Goal: Information Seeking & Learning: Learn about a topic

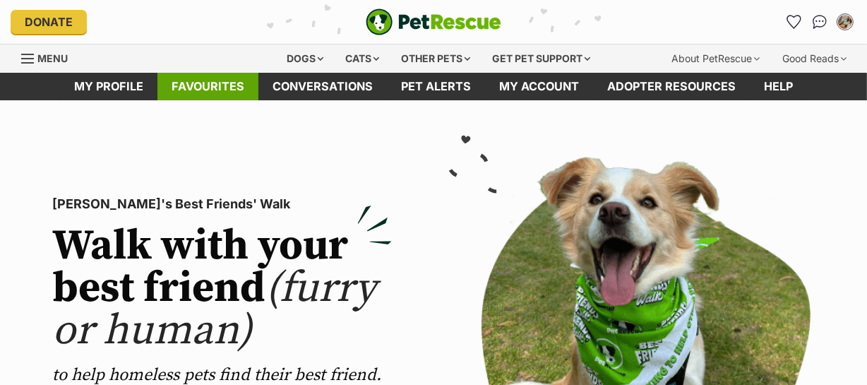
click at [199, 90] on link "Favourites" at bounding box center [208, 87] width 101 height 28
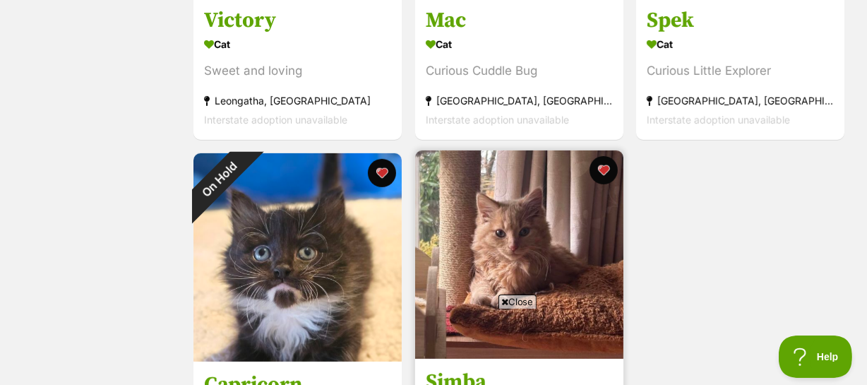
scroll to position [578, 0]
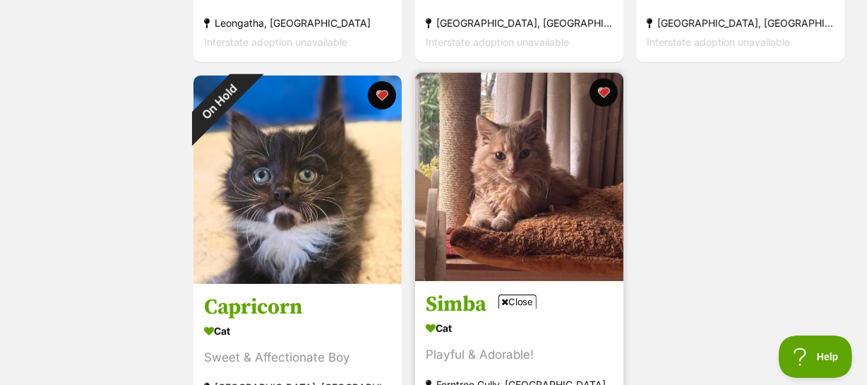
click at [540, 211] on img at bounding box center [519, 177] width 208 height 208
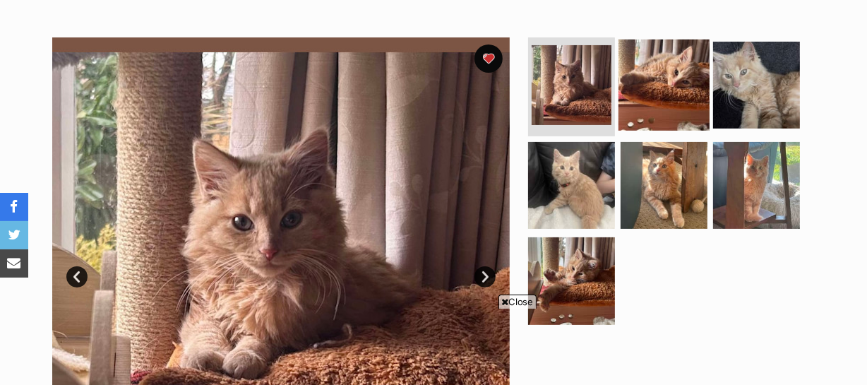
click at [660, 104] on img at bounding box center [664, 85] width 91 height 91
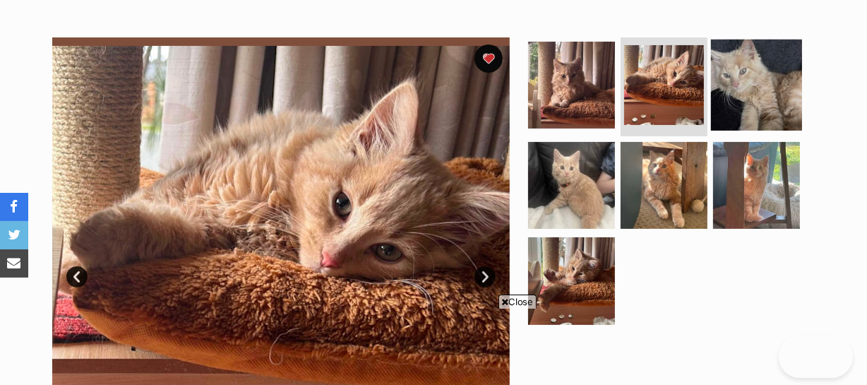
click at [735, 100] on img at bounding box center [756, 85] width 91 height 91
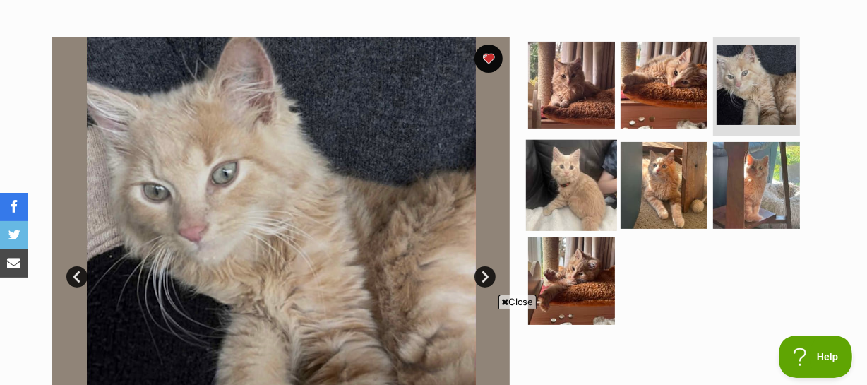
click at [595, 191] on img at bounding box center [571, 184] width 91 height 91
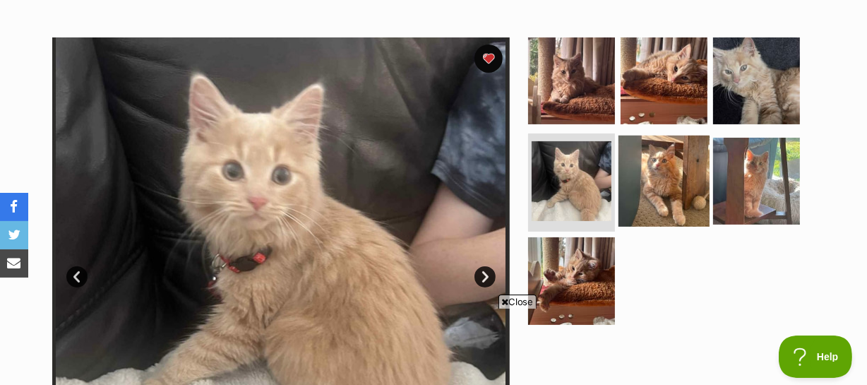
click at [656, 186] on img at bounding box center [664, 180] width 91 height 91
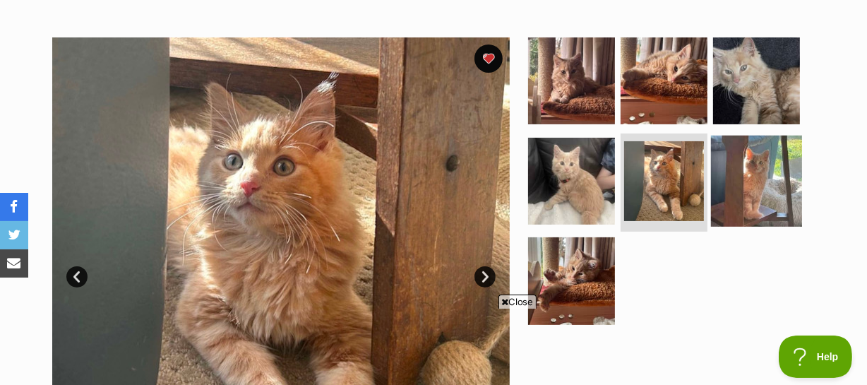
click at [750, 184] on img at bounding box center [756, 180] width 91 height 91
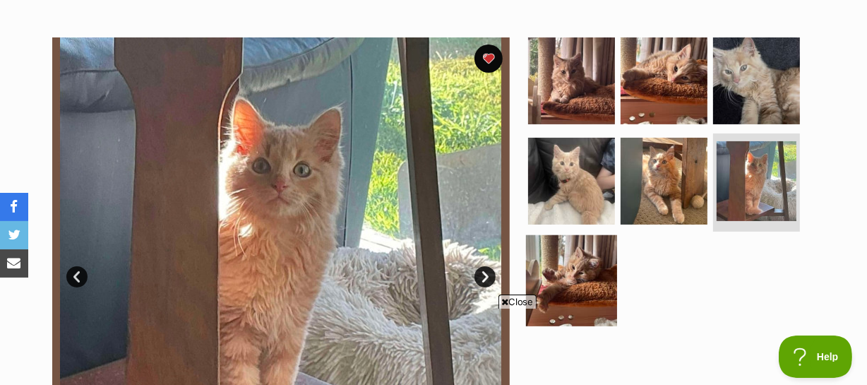
click at [577, 271] on img at bounding box center [571, 280] width 91 height 91
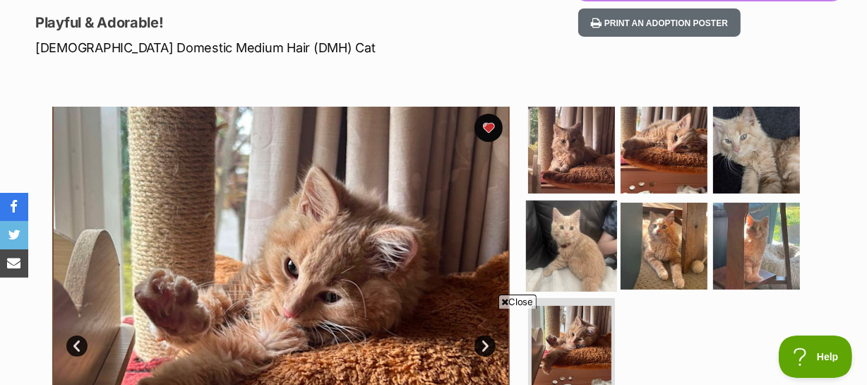
scroll to position [192, 0]
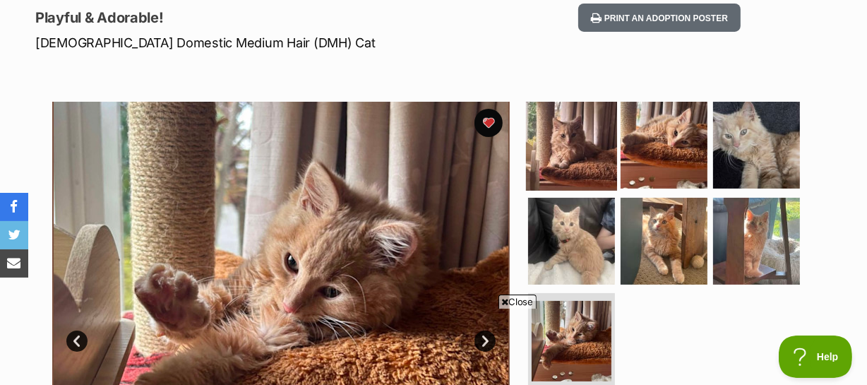
click at [577, 165] on img at bounding box center [571, 145] width 91 height 91
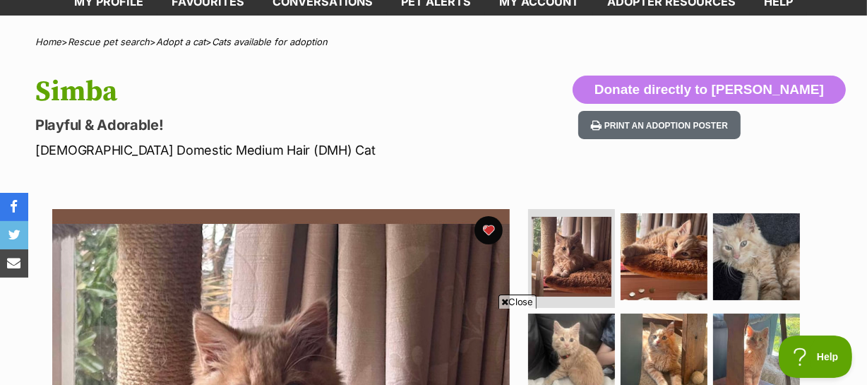
scroll to position [64, 0]
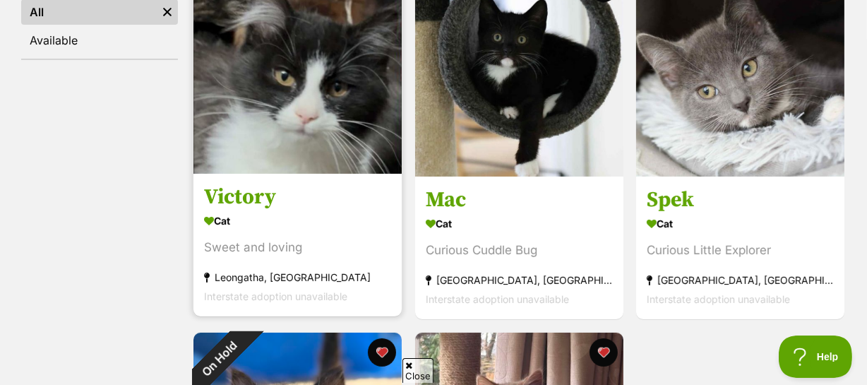
click at [326, 153] on img at bounding box center [298, 69] width 208 height 208
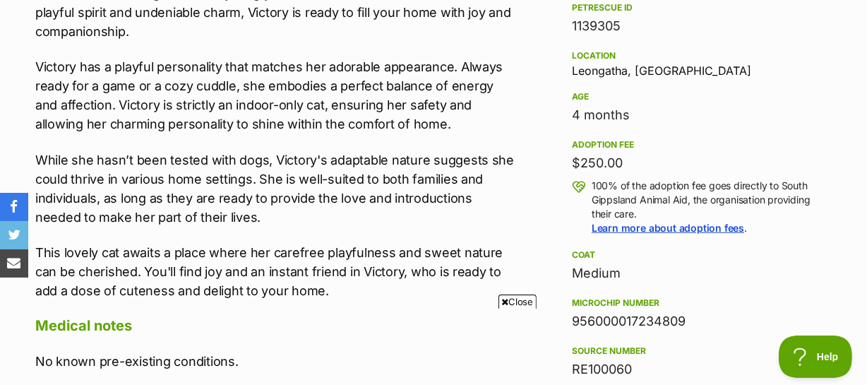
scroll to position [899, 0]
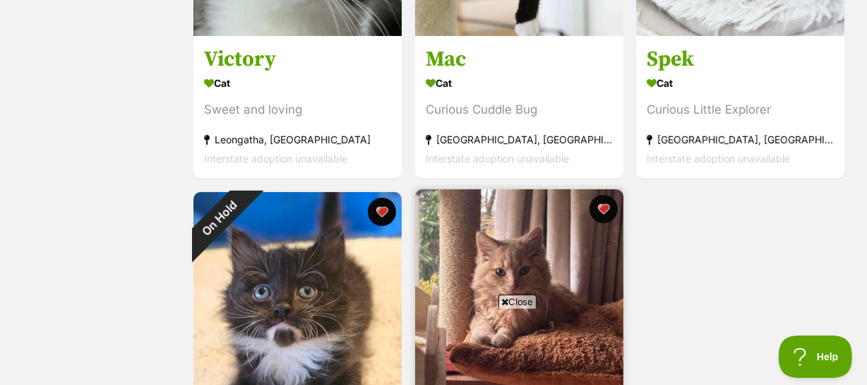
click at [484, 265] on img at bounding box center [519, 293] width 208 height 208
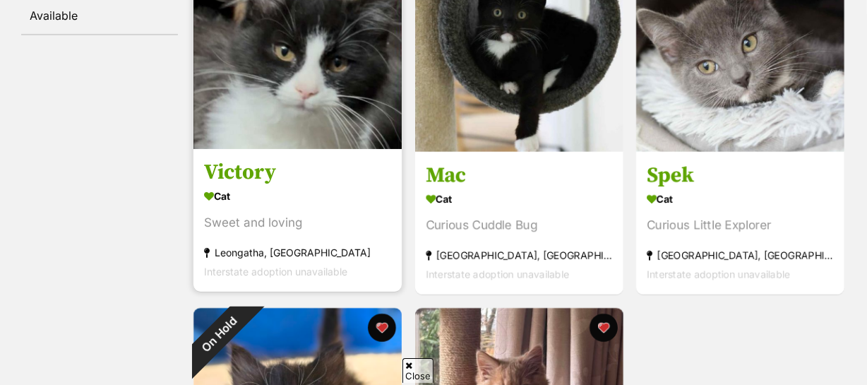
click at [304, 120] on img at bounding box center [298, 45] width 208 height 208
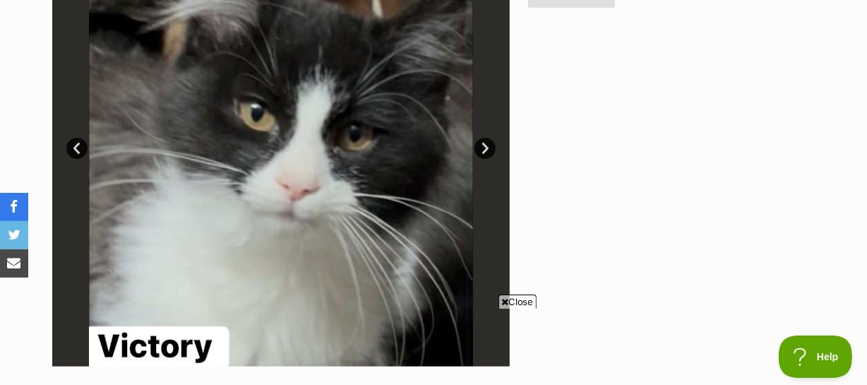
click at [333, 205] on img at bounding box center [281, 138] width 458 height 458
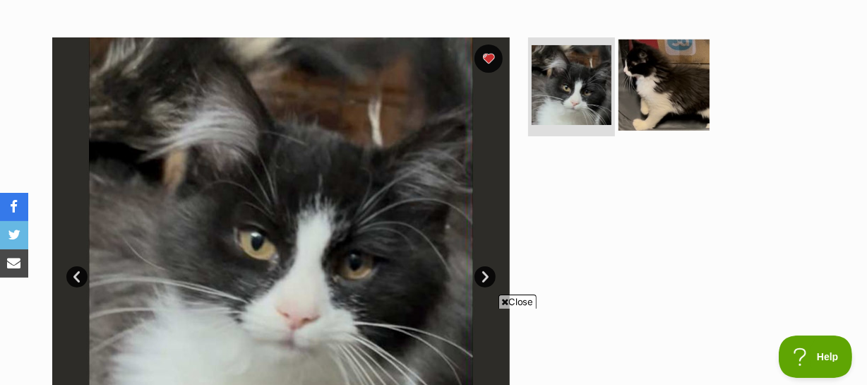
click at [651, 105] on img at bounding box center [664, 85] width 91 height 91
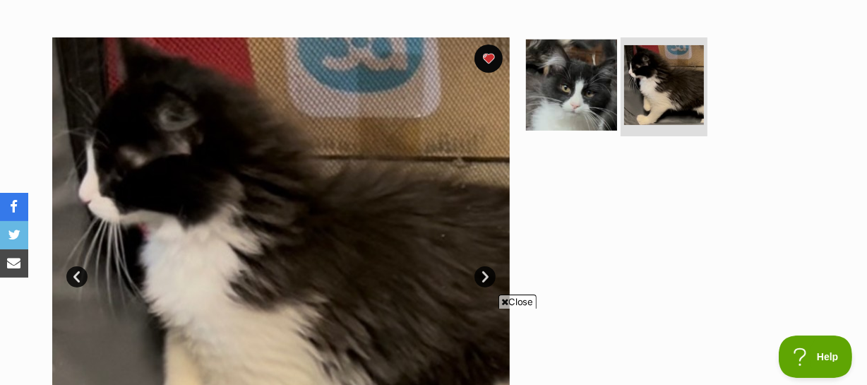
click at [598, 102] on img at bounding box center [571, 85] width 91 height 91
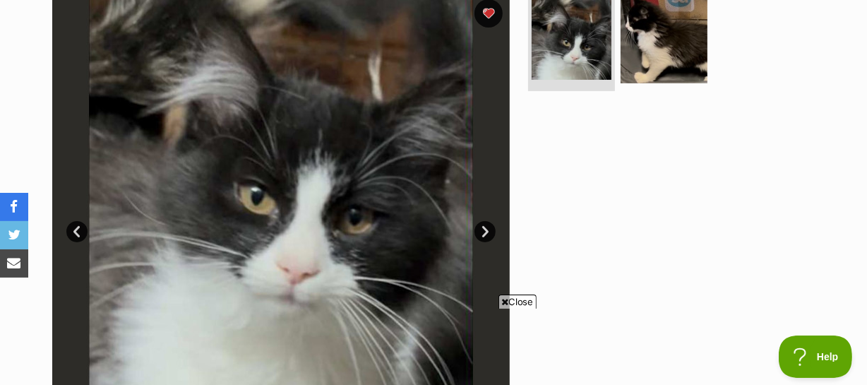
scroll to position [321, 0]
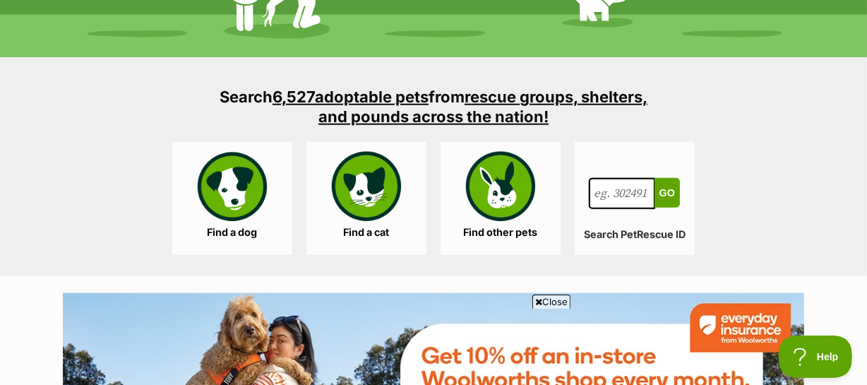
scroll to position [1413, 0]
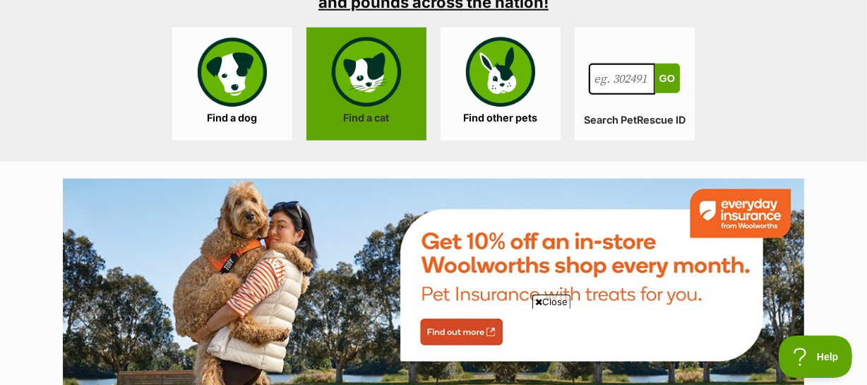
click at [365, 113] on link "Find a cat" at bounding box center [367, 84] width 120 height 113
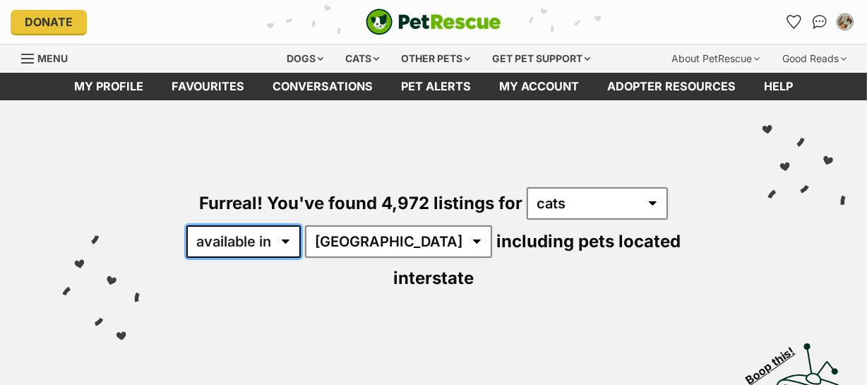
click at [277, 242] on select "available in located in" at bounding box center [243, 241] width 114 height 32
select select "disabled"
click at [188, 225] on select "available in located in" at bounding box center [243, 241] width 114 height 32
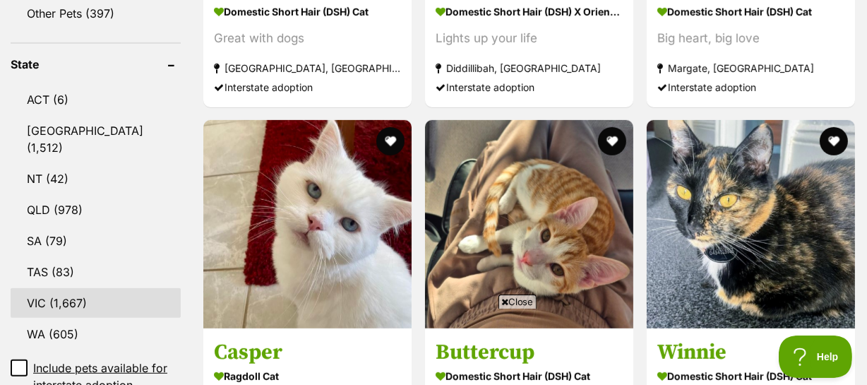
drag, startPoint x: 53, startPoint y: 283, endPoint x: 58, endPoint y: 263, distance: 21.1
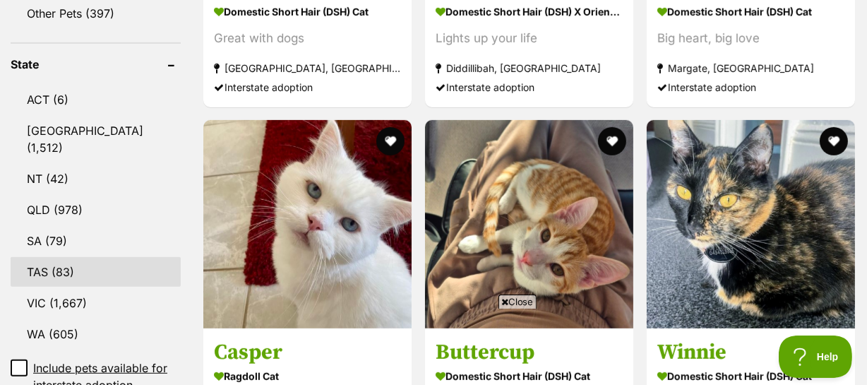
click at [53, 288] on link "VIC (1,667)" at bounding box center [96, 303] width 170 height 30
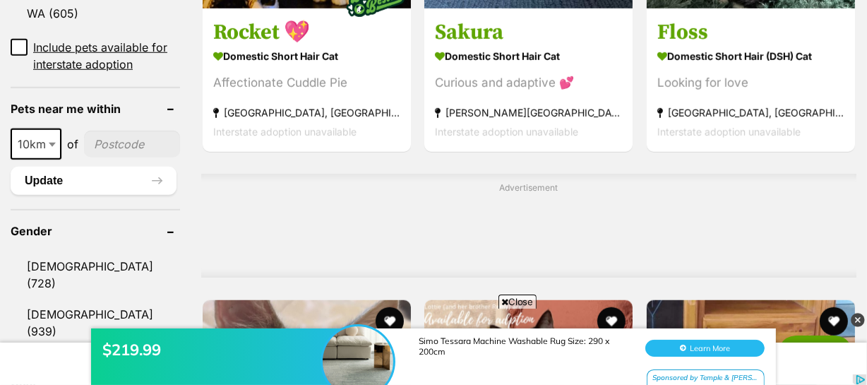
click at [51, 134] on span at bounding box center [54, 144] width 14 height 31
drag, startPoint x: 37, startPoint y: 223, endPoint x: 42, endPoint y: 213, distance: 12.0
select select "250"
click at [124, 131] on input"] "postcode" at bounding box center [136, 144] width 87 height 27
type input"] "3807"
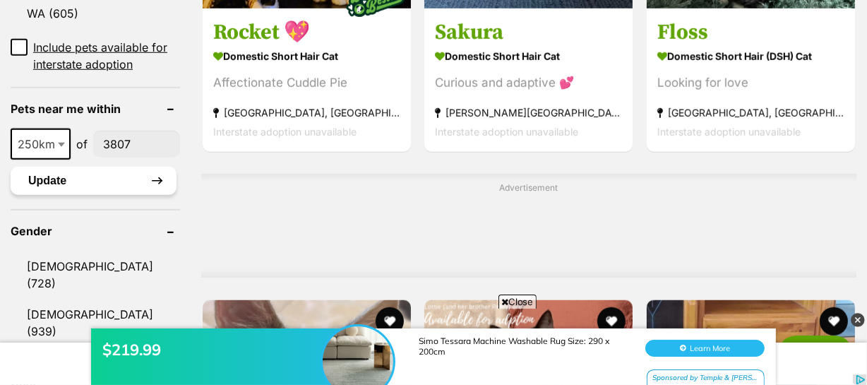
click at [115, 167] on button "Update" at bounding box center [94, 181] width 166 height 28
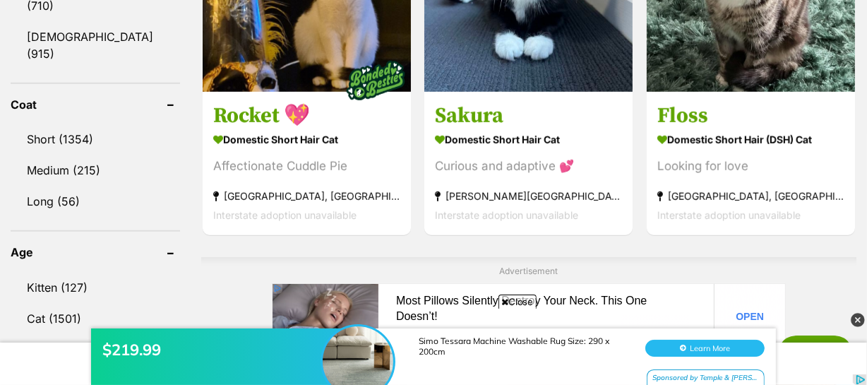
scroll to position [963, 0]
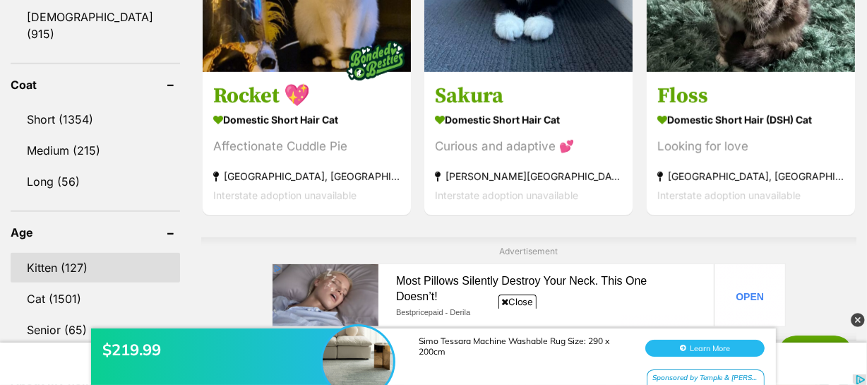
click at [100, 253] on link "Kitten (127)" at bounding box center [96, 268] width 170 height 30
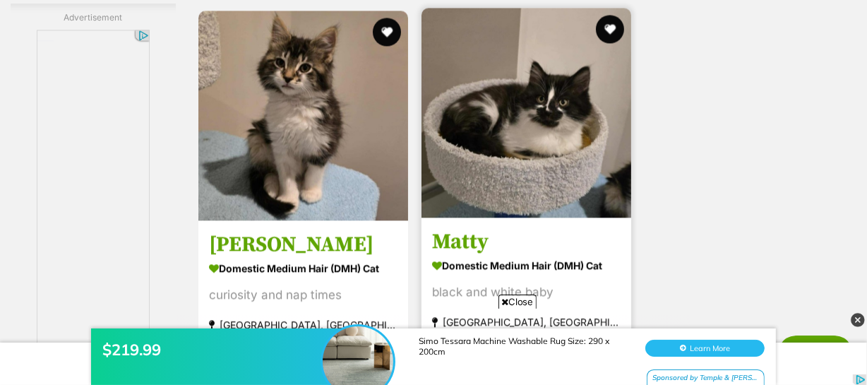
scroll to position [2889, 0]
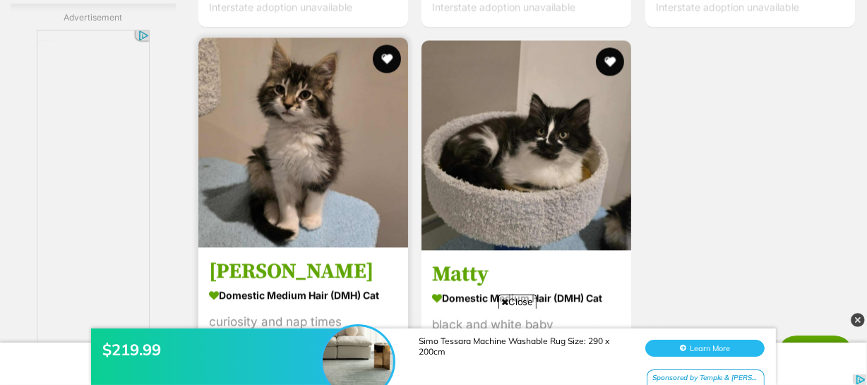
click at [347, 169] on img at bounding box center [304, 142] width 210 height 210
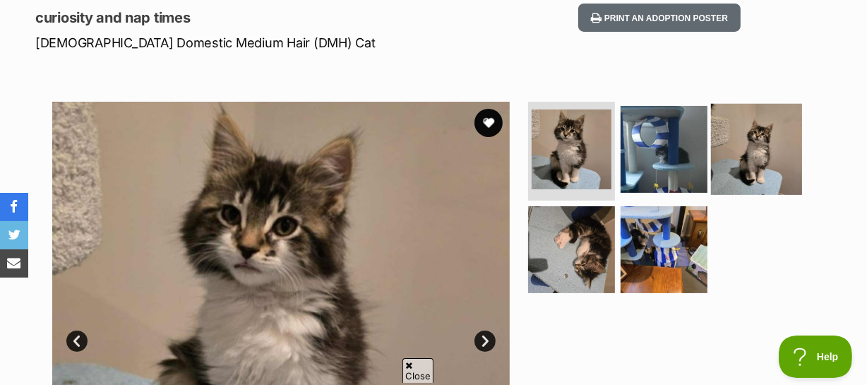
click at [728, 151] on img at bounding box center [756, 149] width 91 height 91
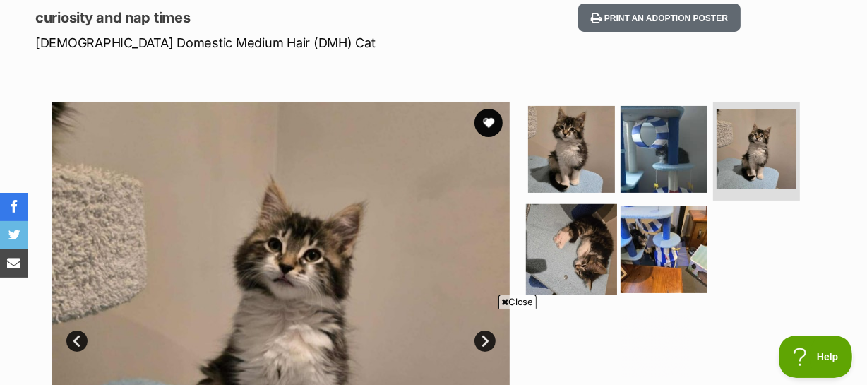
click at [576, 254] on img at bounding box center [571, 248] width 91 height 91
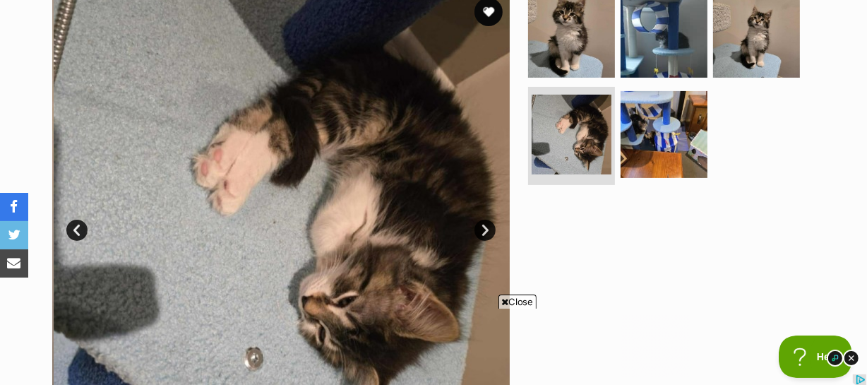
scroll to position [321, 0]
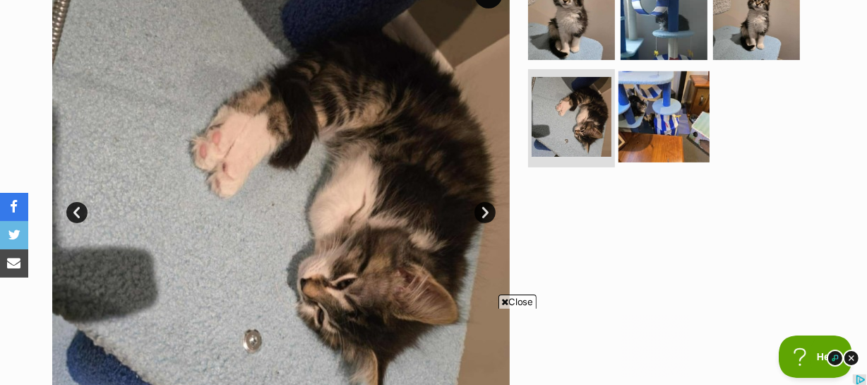
click at [658, 136] on img at bounding box center [664, 116] width 91 height 91
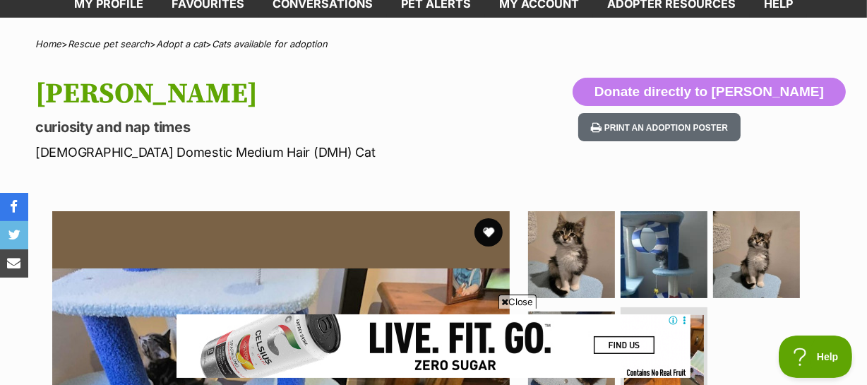
scroll to position [64, 0]
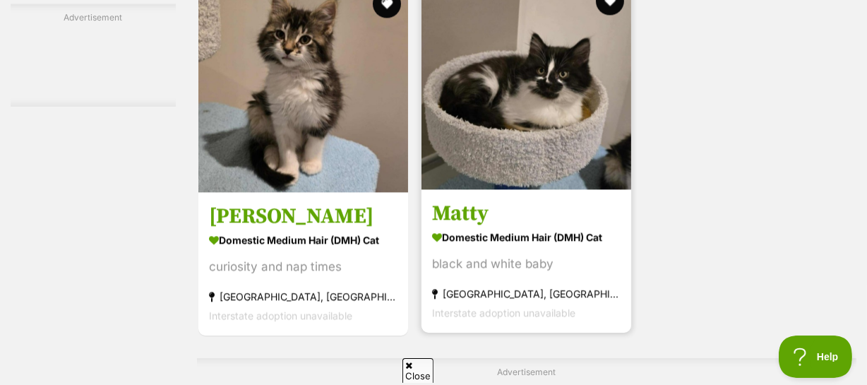
scroll to position [2941, 0]
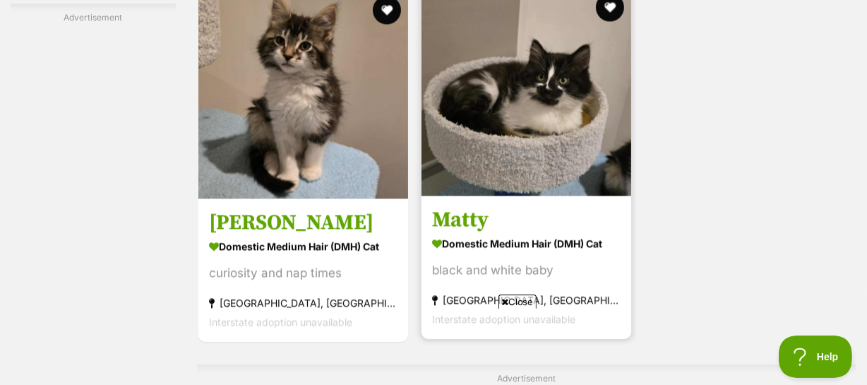
click at [523, 134] on img at bounding box center [527, 91] width 210 height 210
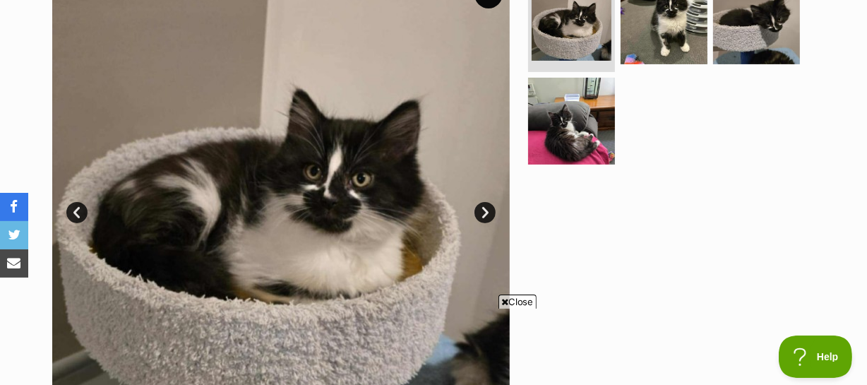
click at [478, 208] on link "Next" at bounding box center [485, 212] width 21 height 21
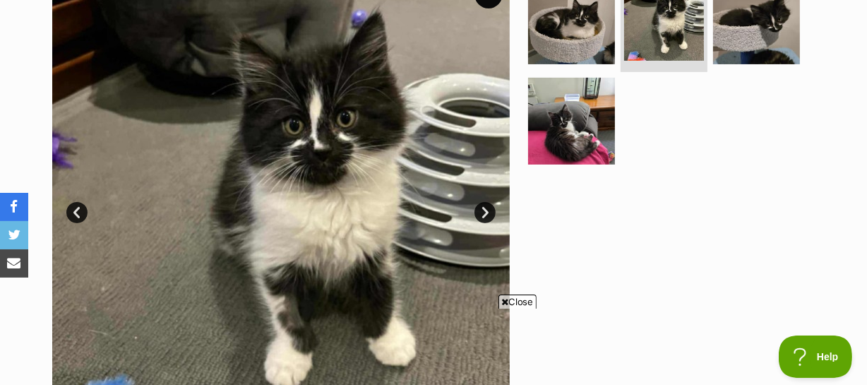
click at [480, 212] on link "Next" at bounding box center [485, 212] width 21 height 21
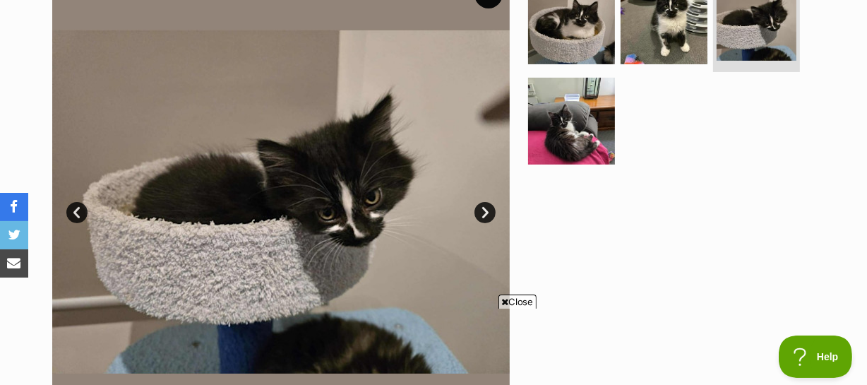
click at [480, 212] on link "Next" at bounding box center [485, 212] width 21 height 21
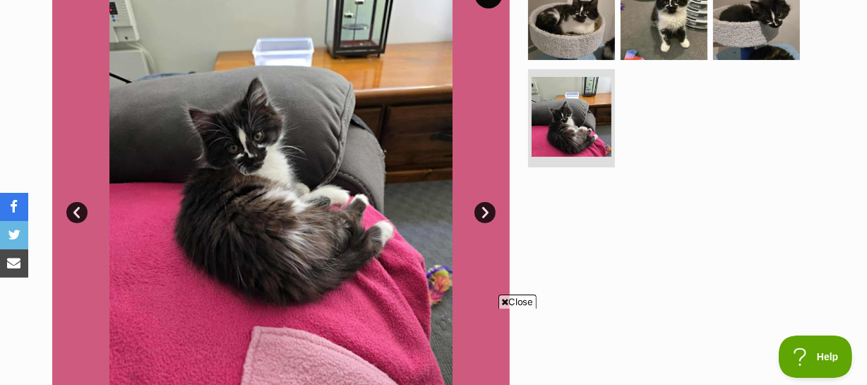
click at [480, 212] on link "Next" at bounding box center [485, 212] width 21 height 21
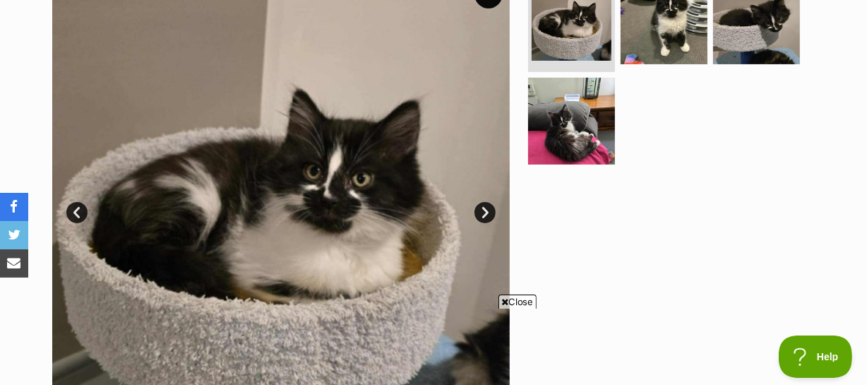
click at [480, 212] on link "Next" at bounding box center [485, 212] width 21 height 21
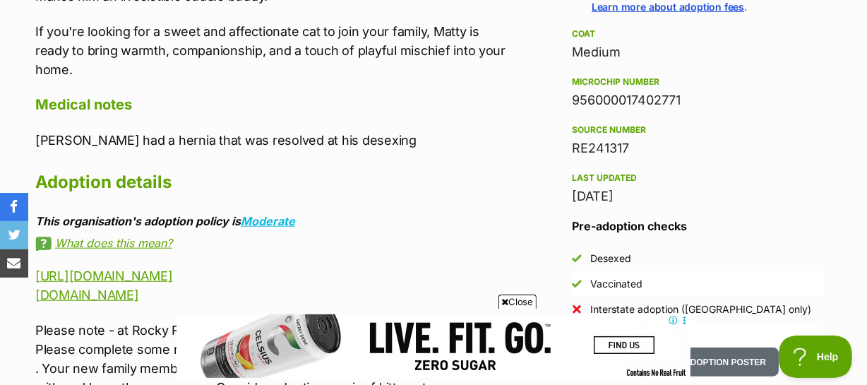
scroll to position [963, 0]
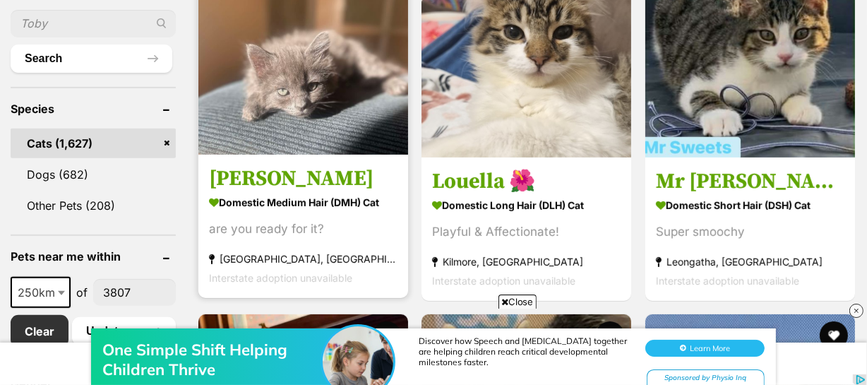
click at [261, 202] on strong "Domestic Medium Hair (DMH) Cat" at bounding box center [303, 202] width 189 height 20
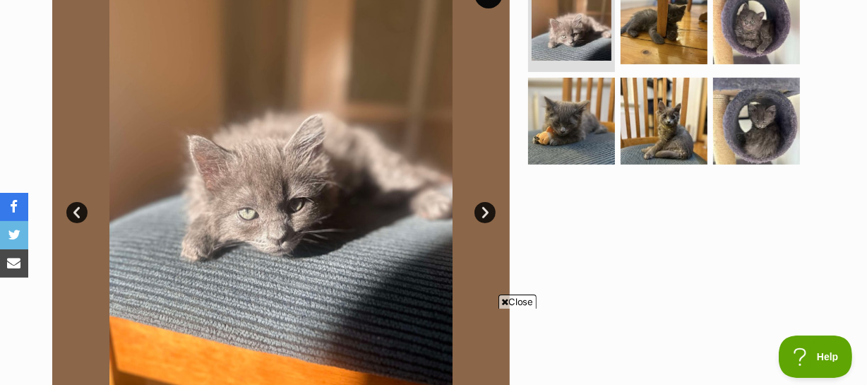
click at [487, 218] on link "Next" at bounding box center [485, 212] width 21 height 21
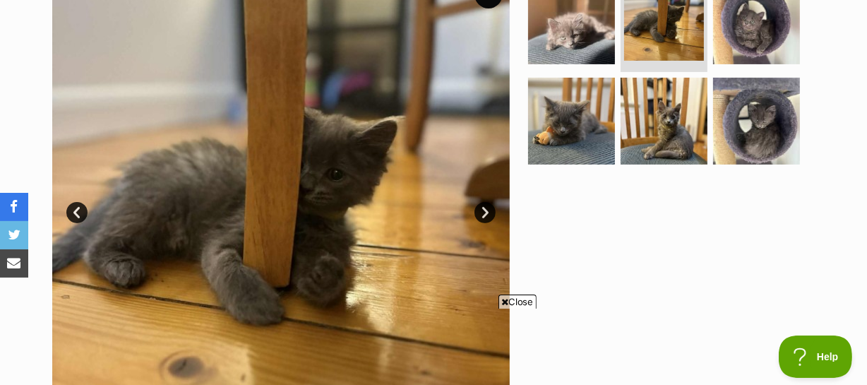
click at [487, 218] on link "Next" at bounding box center [485, 212] width 21 height 21
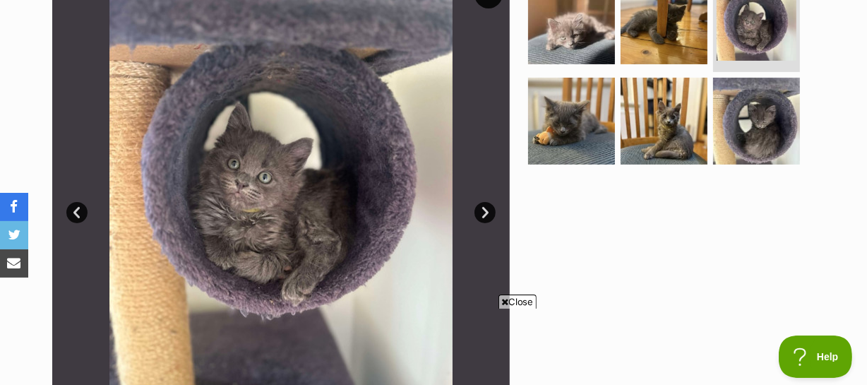
click at [487, 218] on link "Next" at bounding box center [485, 212] width 21 height 21
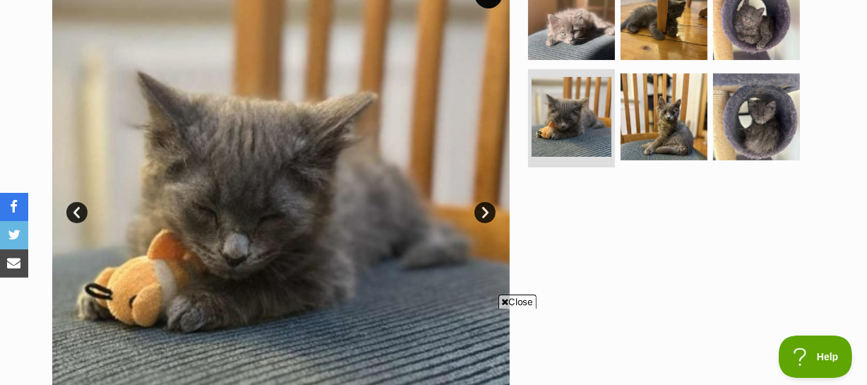
click at [487, 218] on link "Next" at bounding box center [485, 212] width 21 height 21
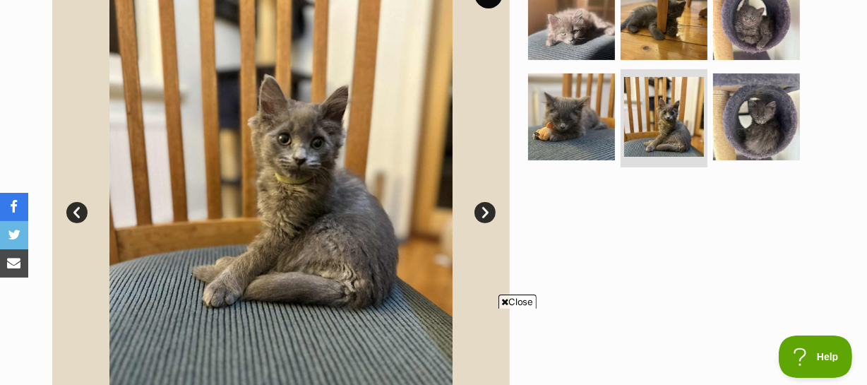
click at [487, 218] on link "Next" at bounding box center [485, 212] width 21 height 21
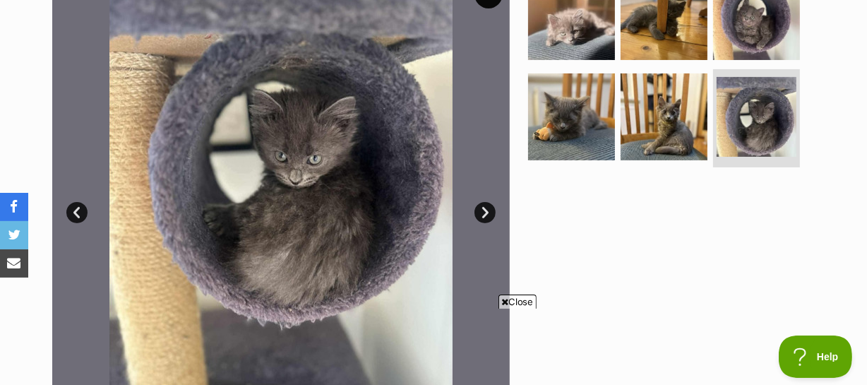
click at [487, 218] on link "Next" at bounding box center [485, 212] width 21 height 21
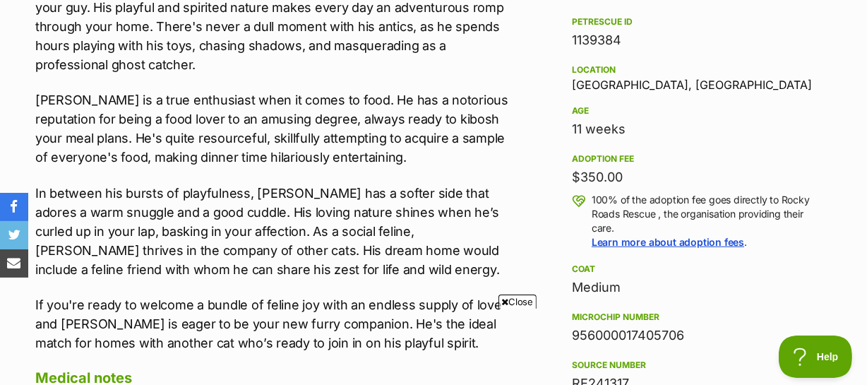
scroll to position [834, 0]
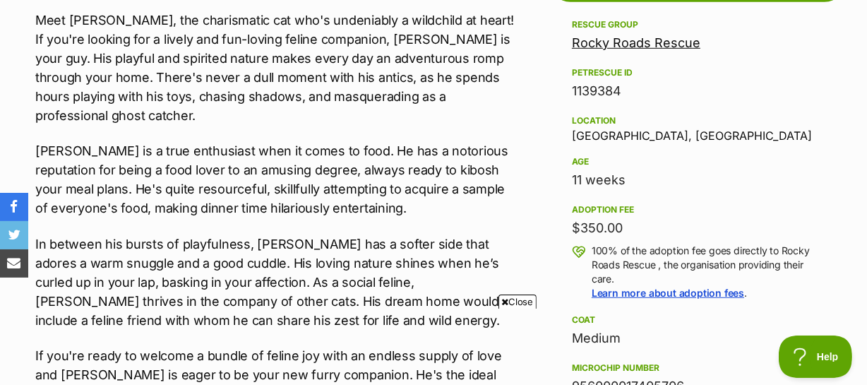
click at [584, 45] on link "Rocky Roads Rescue" at bounding box center [636, 42] width 129 height 15
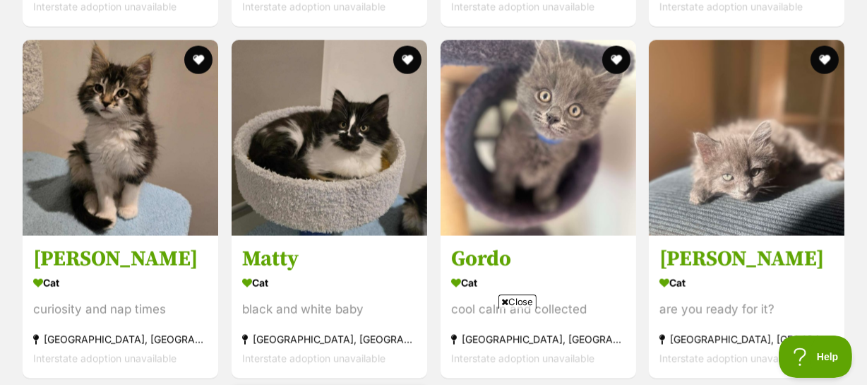
scroll to position [1991, 0]
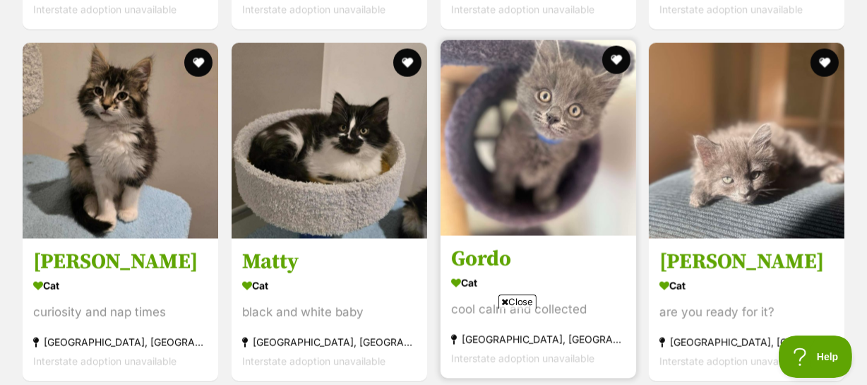
click at [540, 138] on img at bounding box center [539, 138] width 196 height 196
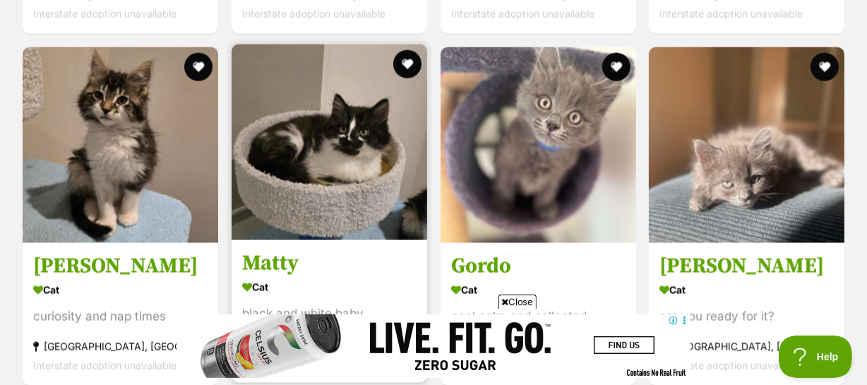
scroll to position [1986, 0]
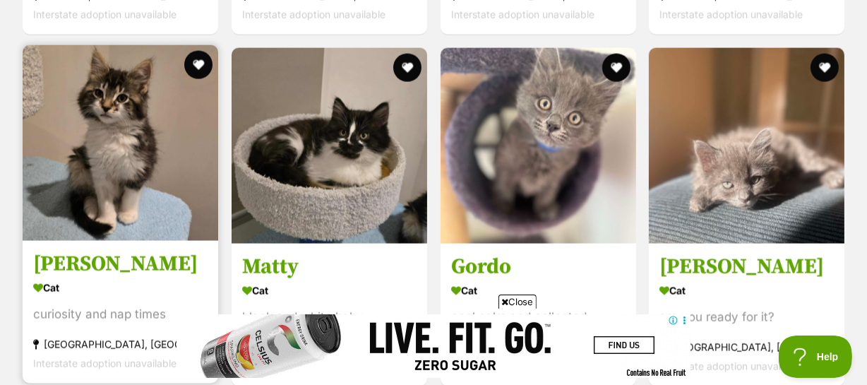
click at [148, 167] on img at bounding box center [121, 143] width 196 height 196
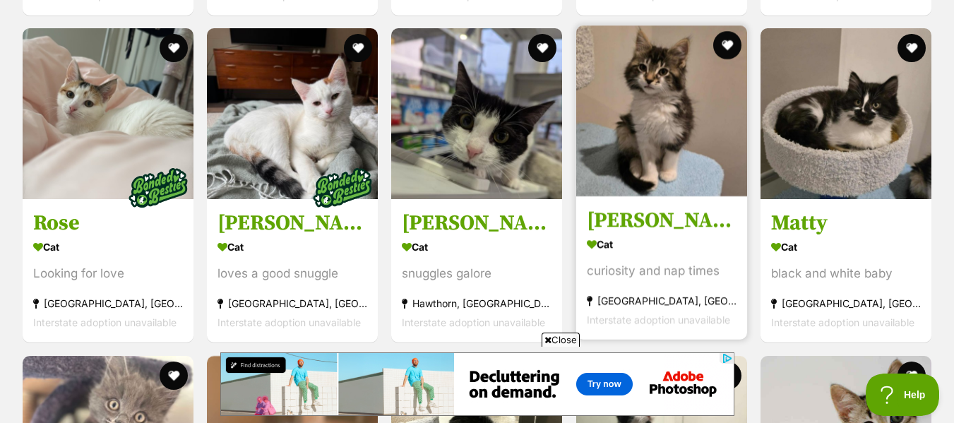
scroll to position [0, 0]
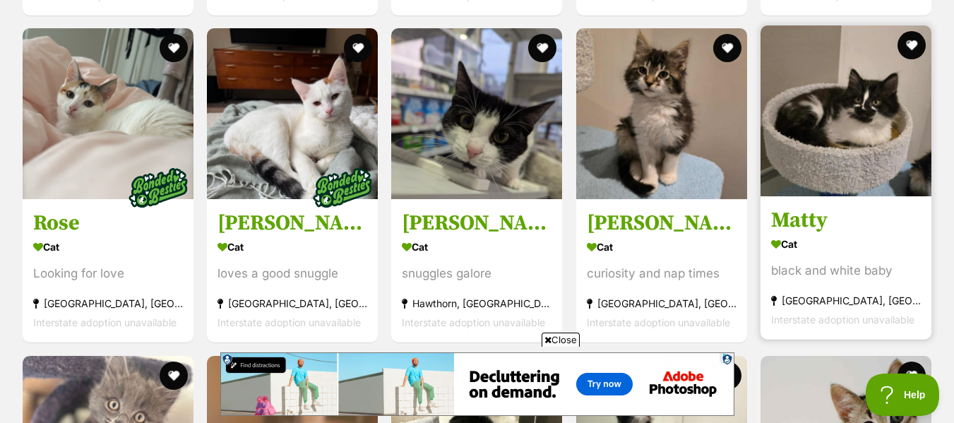
click at [835, 155] on img at bounding box center [846, 110] width 171 height 171
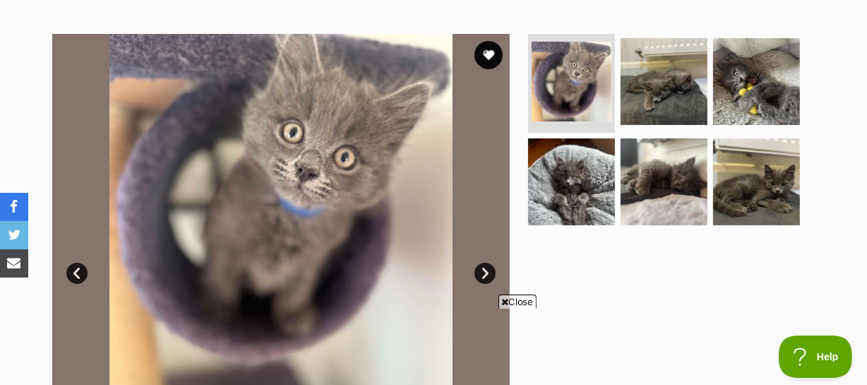
scroll to position [256, 0]
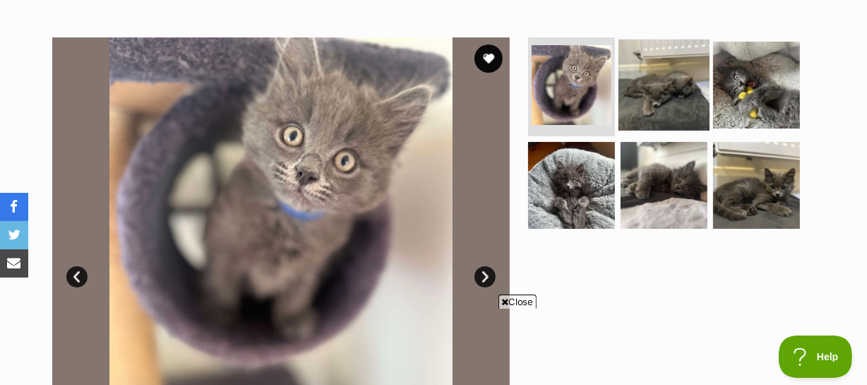
click at [661, 109] on img at bounding box center [664, 85] width 91 height 91
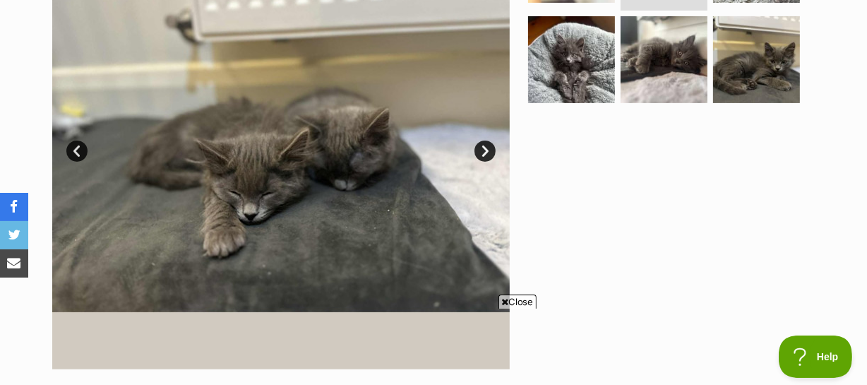
scroll to position [385, 0]
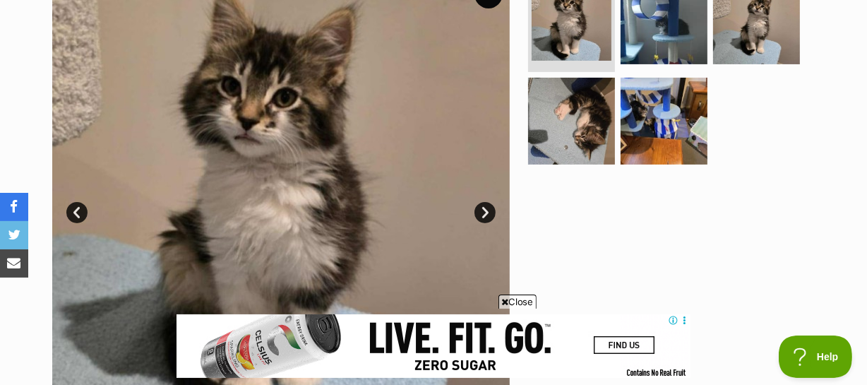
click at [487, 215] on link "Next" at bounding box center [485, 212] width 21 height 21
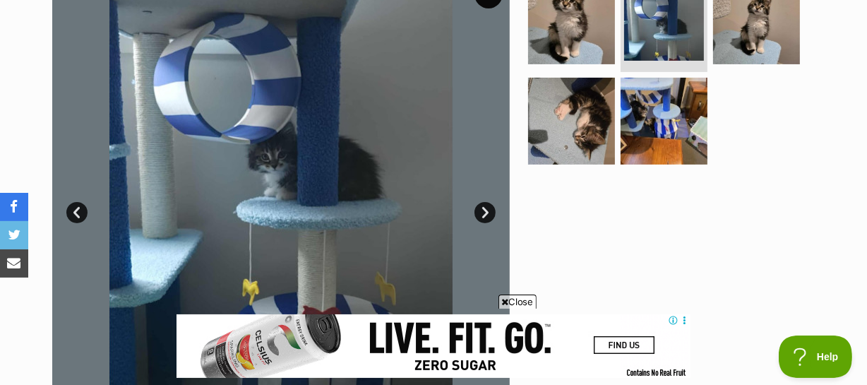
click at [487, 215] on link "Next" at bounding box center [485, 212] width 21 height 21
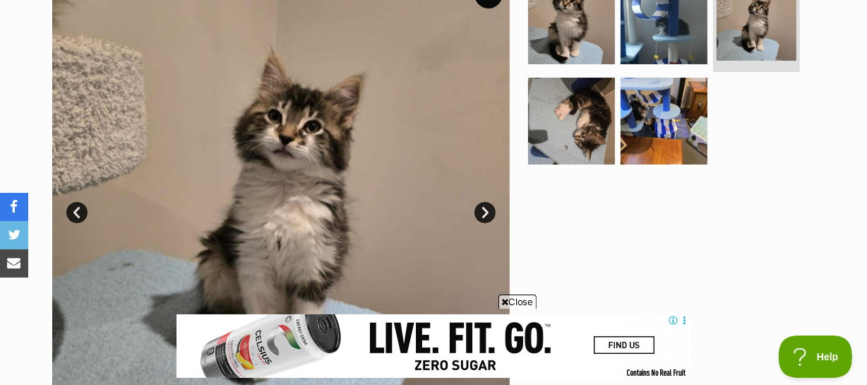
click at [487, 215] on link "Next" at bounding box center [485, 212] width 21 height 21
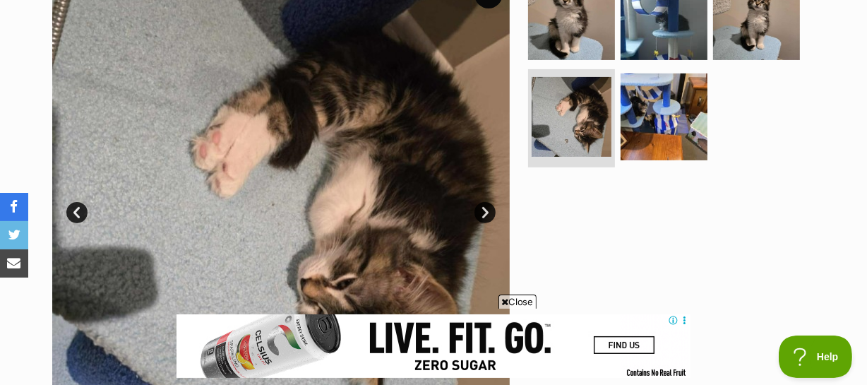
click at [487, 215] on link "Next" at bounding box center [485, 212] width 21 height 21
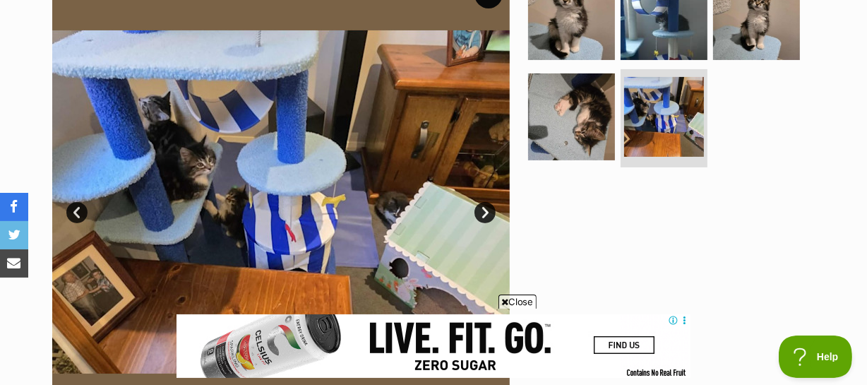
click at [487, 215] on link "Next" at bounding box center [485, 212] width 21 height 21
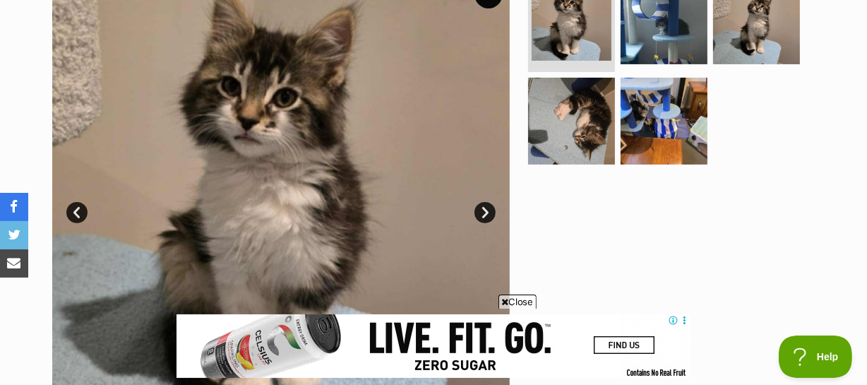
click at [77, 218] on link "Prev" at bounding box center [76, 212] width 21 height 21
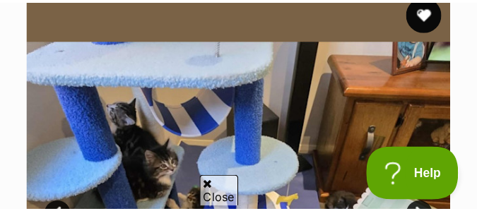
scroll to position [321, 0]
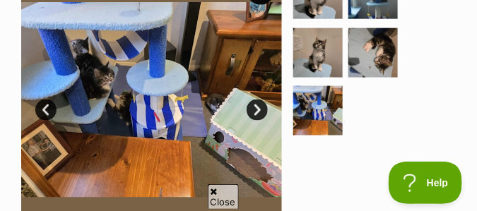
click at [216, 191] on icon at bounding box center [214, 191] width 7 height 9
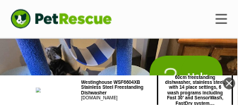
scroll to position [0, 0]
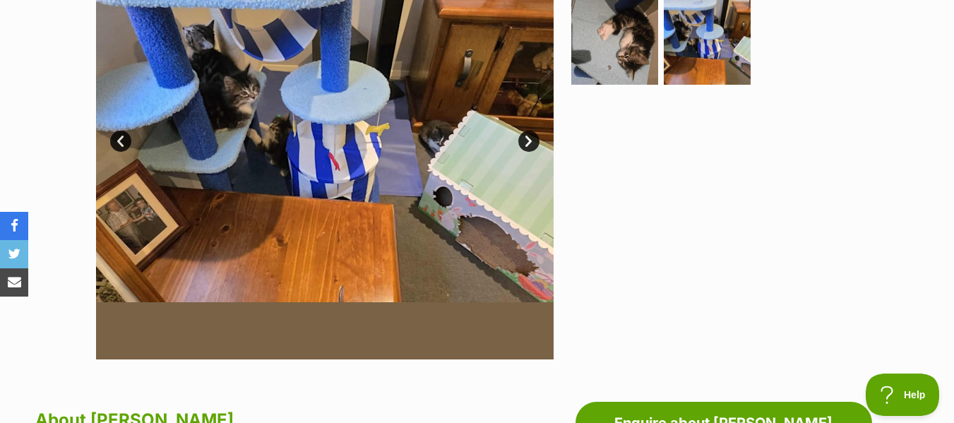
click at [533, 146] on link "Next" at bounding box center [529, 141] width 21 height 21
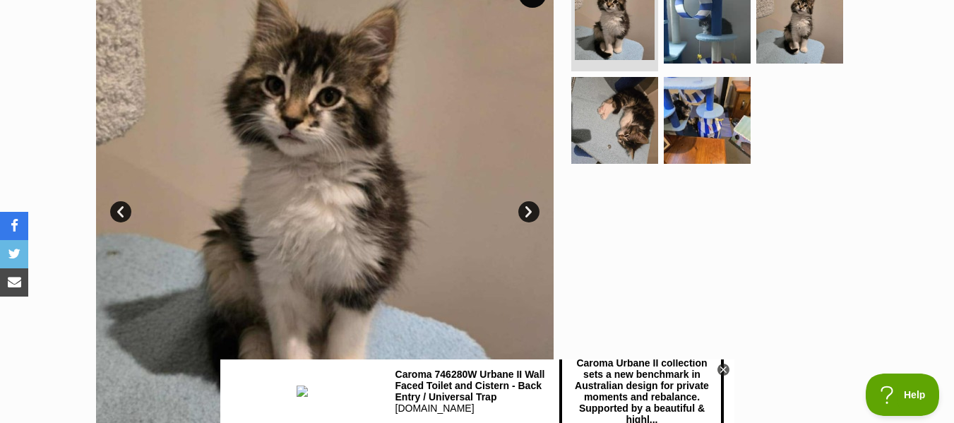
click at [537, 213] on link "Next" at bounding box center [529, 211] width 21 height 21
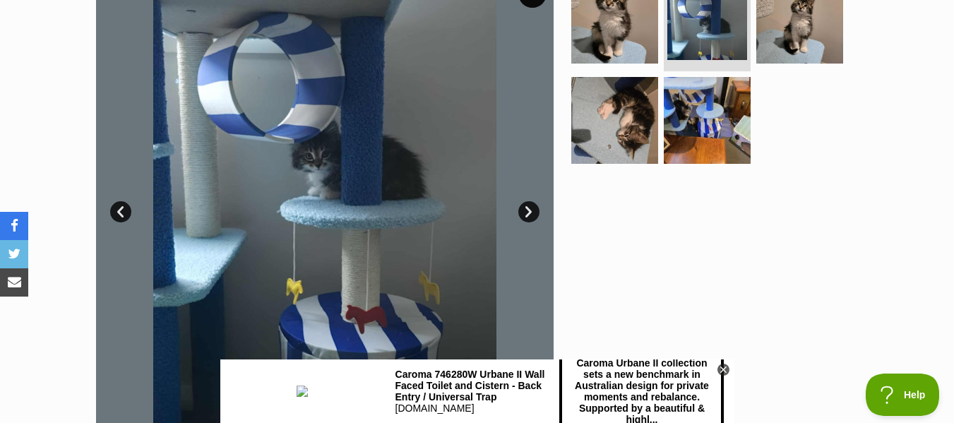
click at [537, 213] on link "Next" at bounding box center [529, 211] width 21 height 21
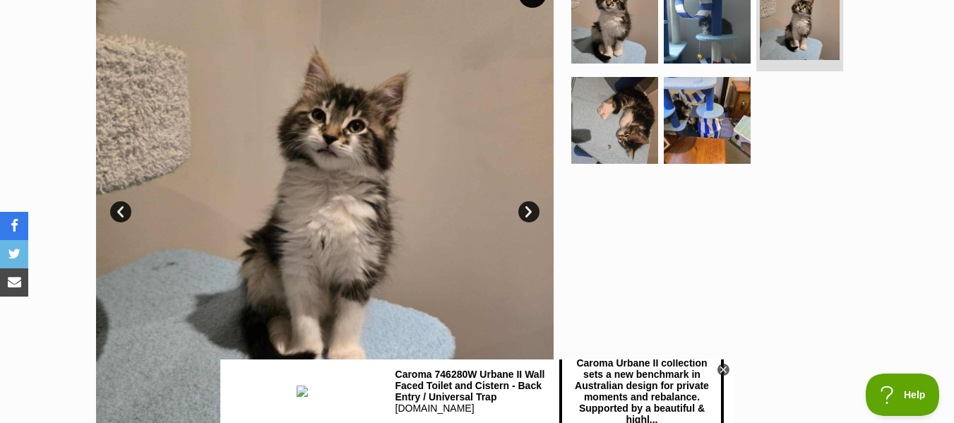
click at [537, 213] on link "Next" at bounding box center [529, 211] width 21 height 21
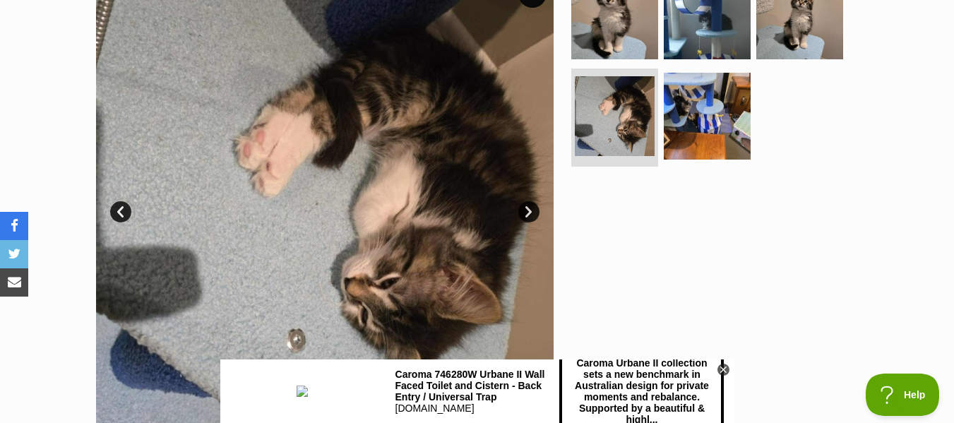
click at [537, 213] on link "Next" at bounding box center [529, 211] width 21 height 21
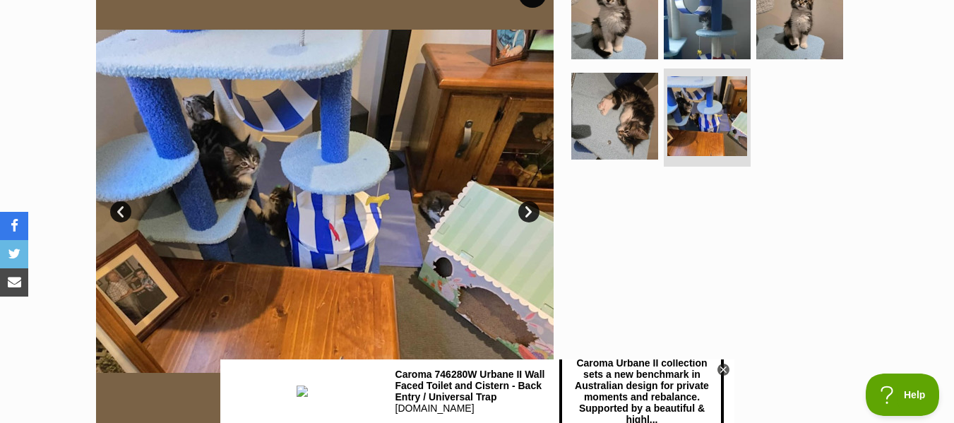
click at [129, 212] on link "Prev" at bounding box center [120, 211] width 21 height 21
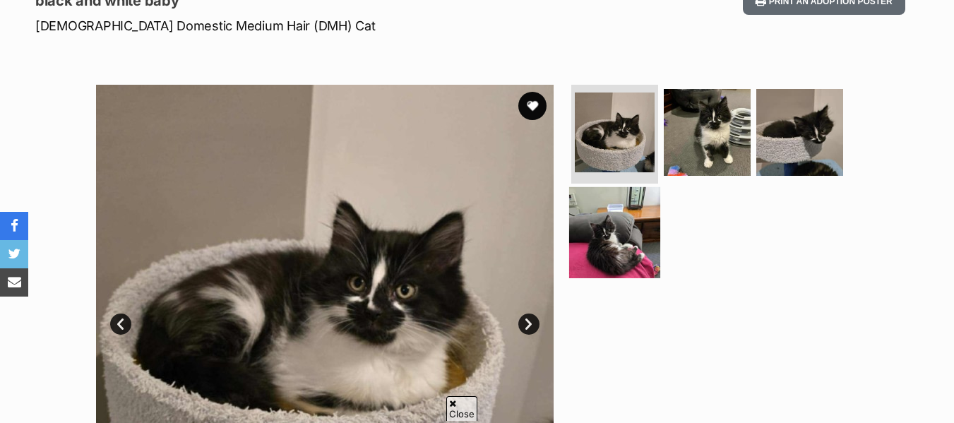
scroll to position [212, 0]
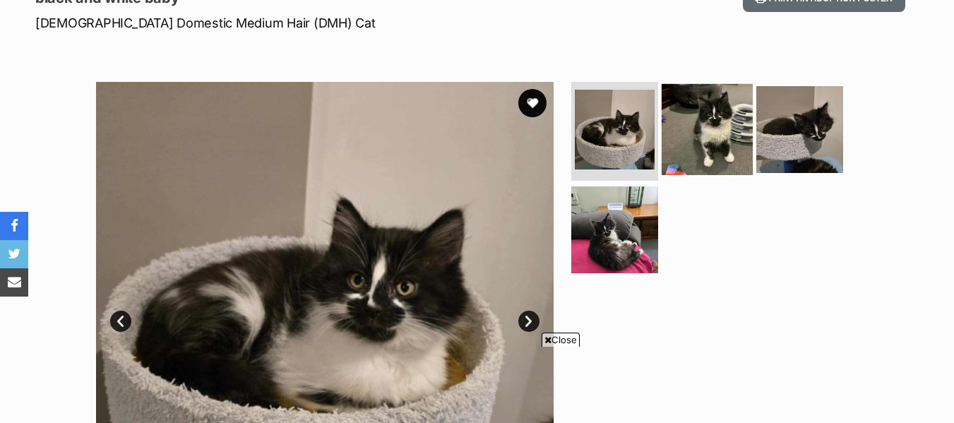
click at [707, 134] on img at bounding box center [707, 129] width 91 height 91
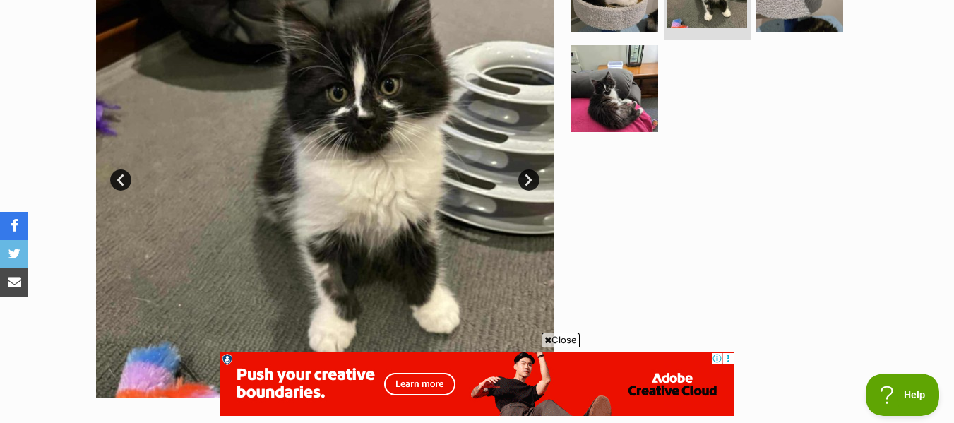
scroll to position [0, 0]
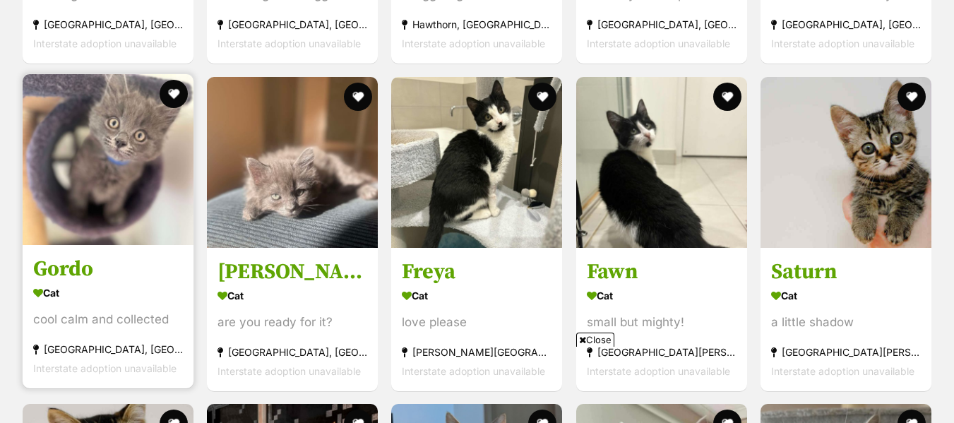
scroll to position [1912, 0]
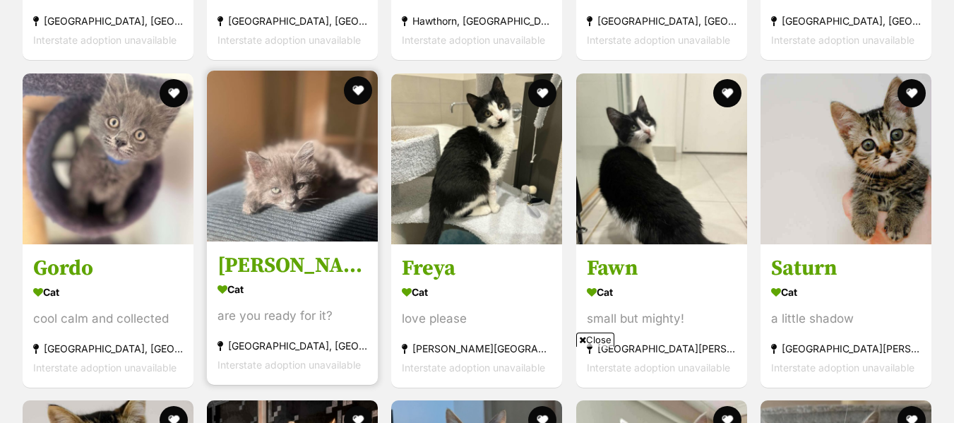
click at [274, 201] on img at bounding box center [292, 156] width 171 height 171
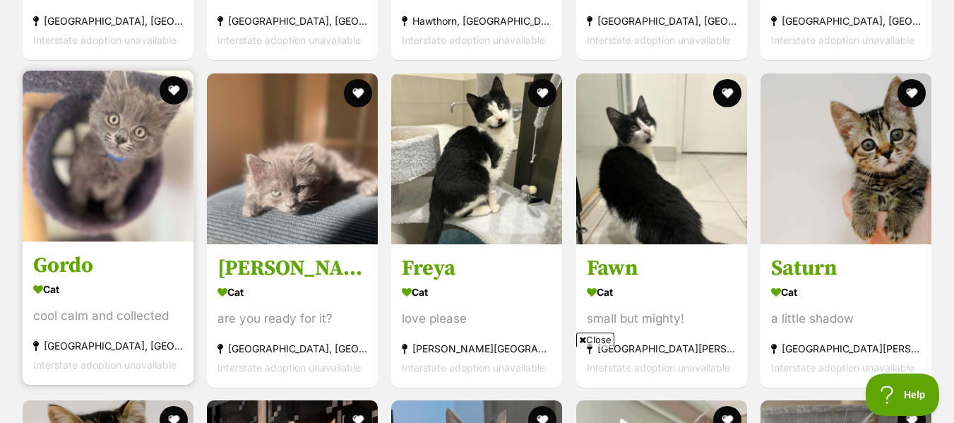
click at [79, 256] on h3 "Gordo" at bounding box center [108, 264] width 150 height 27
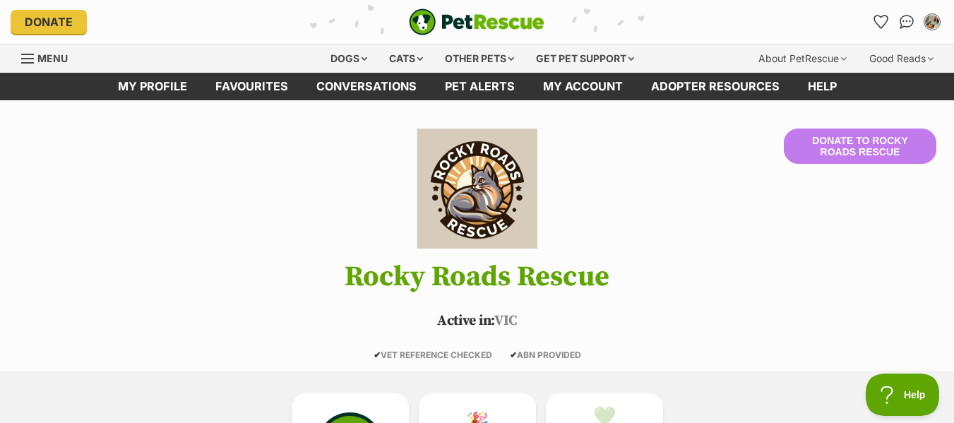
click at [472, 20] on img "PetRescue" at bounding box center [477, 21] width 136 height 27
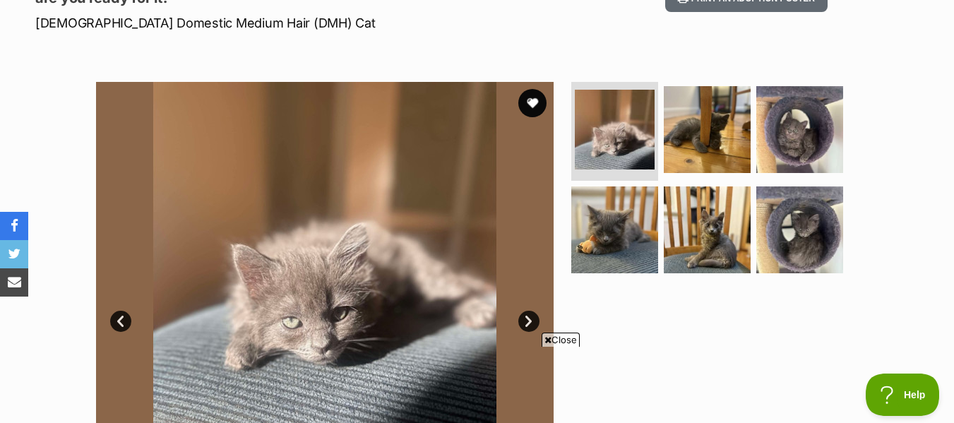
click at [528, 321] on link "Next" at bounding box center [529, 321] width 21 height 21
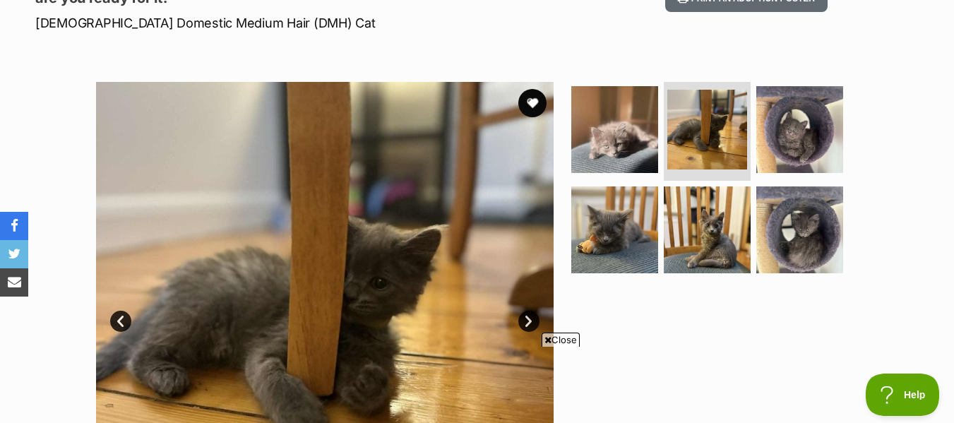
click at [528, 321] on link "Next" at bounding box center [529, 321] width 21 height 21
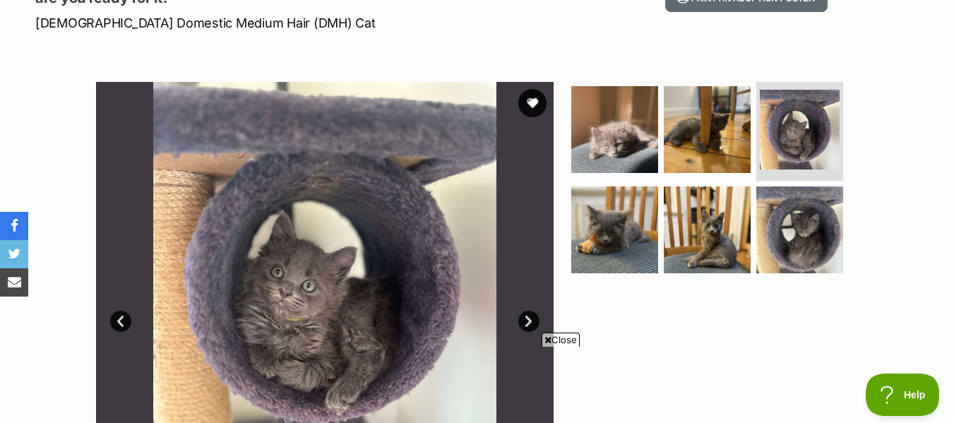
click at [528, 321] on link "Next" at bounding box center [529, 321] width 21 height 21
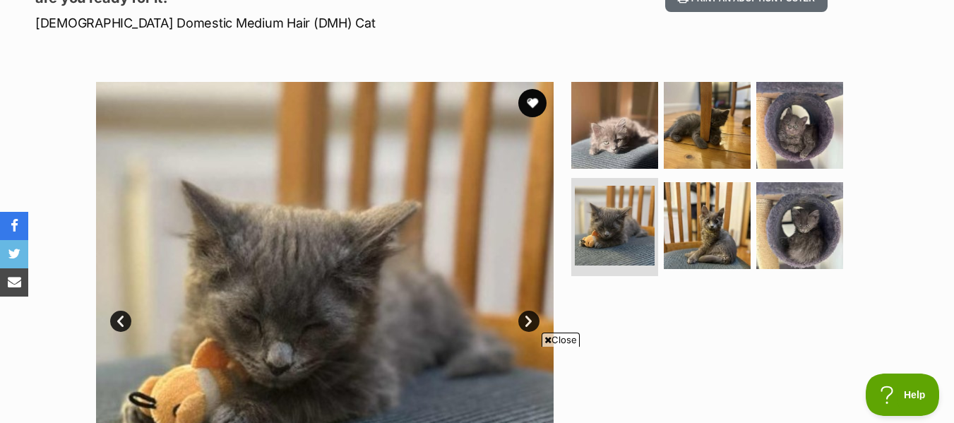
click at [528, 321] on link "Next" at bounding box center [529, 321] width 21 height 21
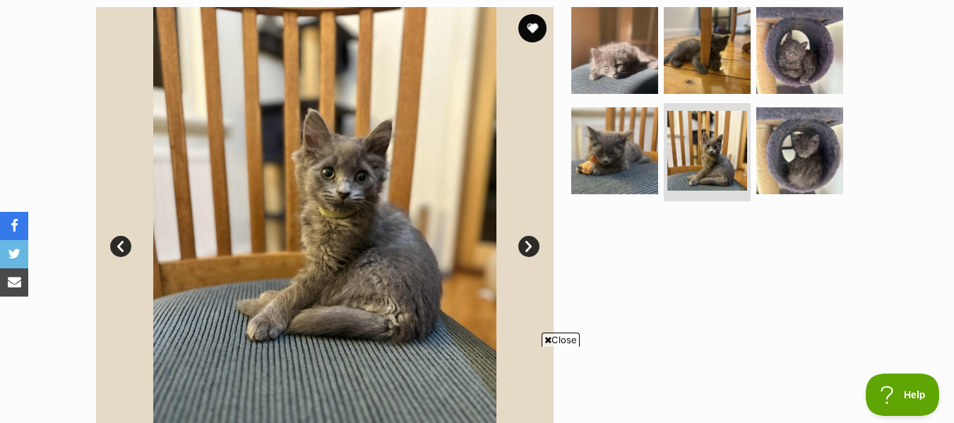
scroll to position [353, 0]
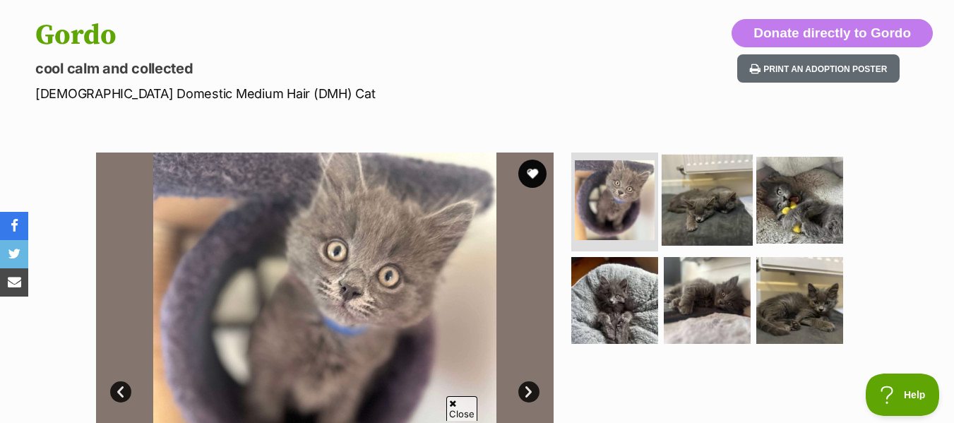
click at [684, 202] on img at bounding box center [707, 200] width 91 height 91
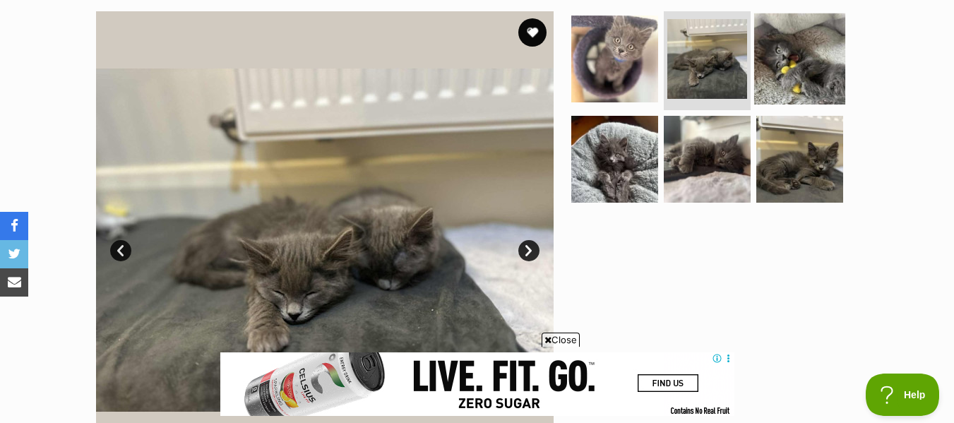
click at [789, 67] on img at bounding box center [799, 58] width 91 height 91
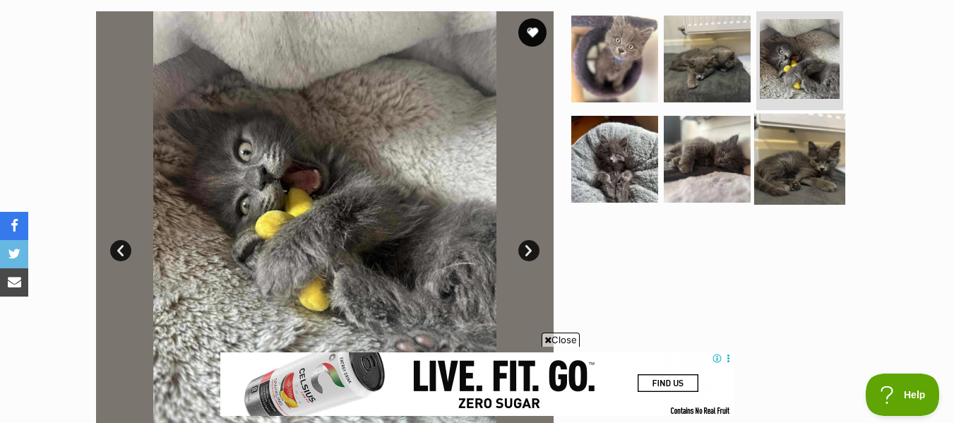
click at [804, 187] on img at bounding box center [799, 158] width 91 height 91
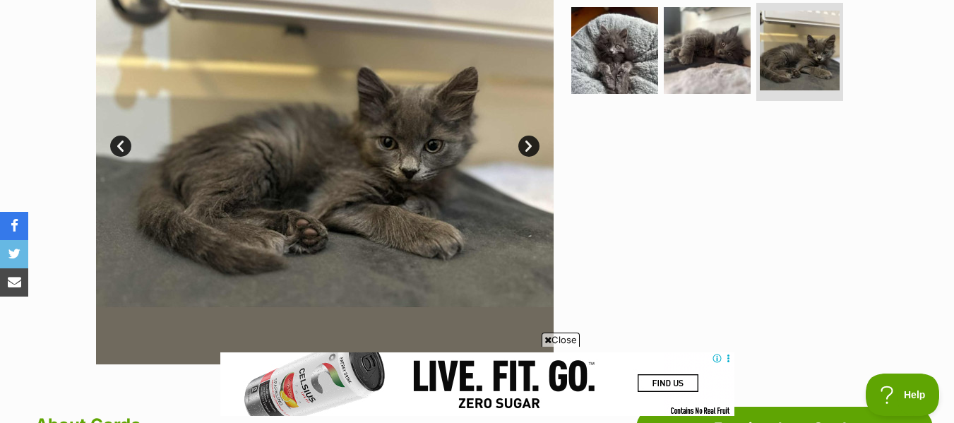
scroll to position [353, 0]
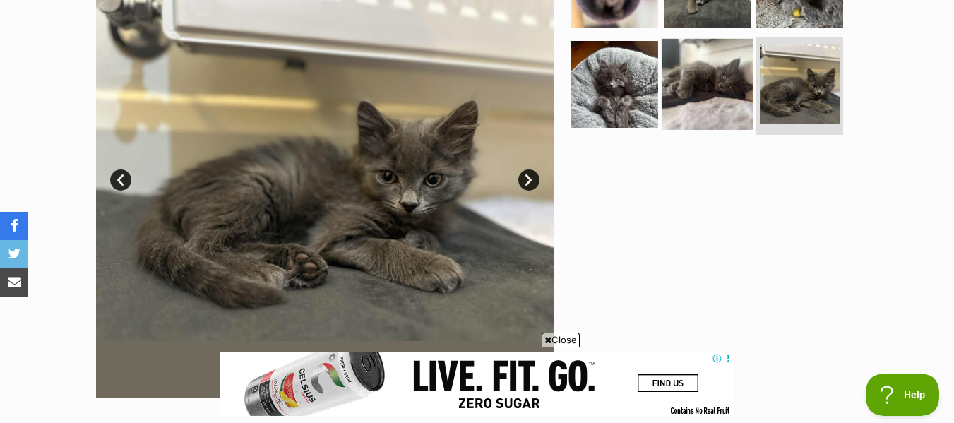
click at [706, 92] on img at bounding box center [707, 83] width 91 height 91
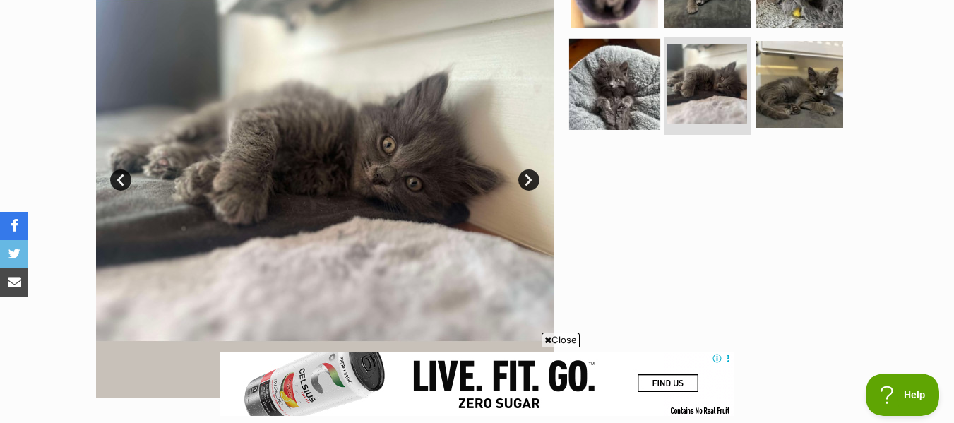
click at [617, 95] on img at bounding box center [614, 83] width 91 height 91
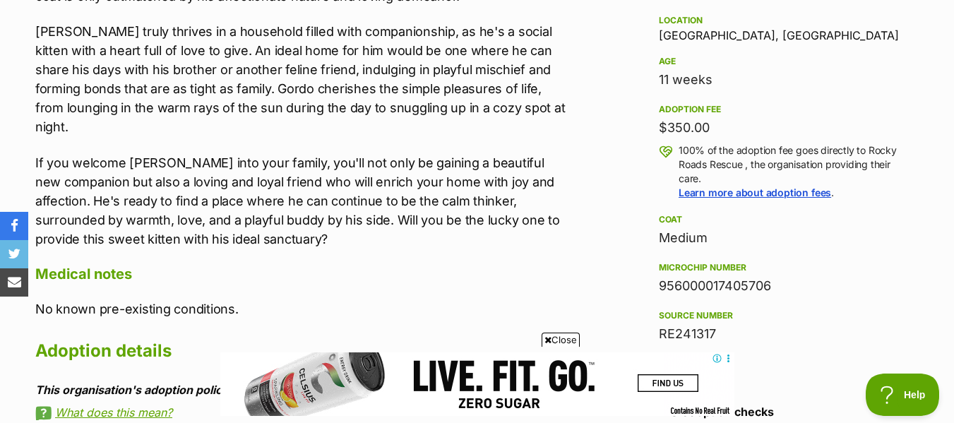
scroll to position [918, 0]
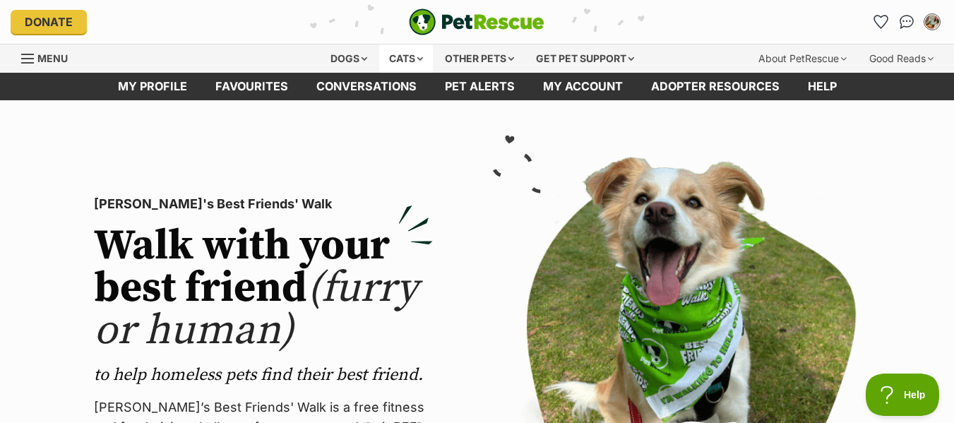
click at [403, 58] on div "Cats" at bounding box center [406, 59] width 54 height 28
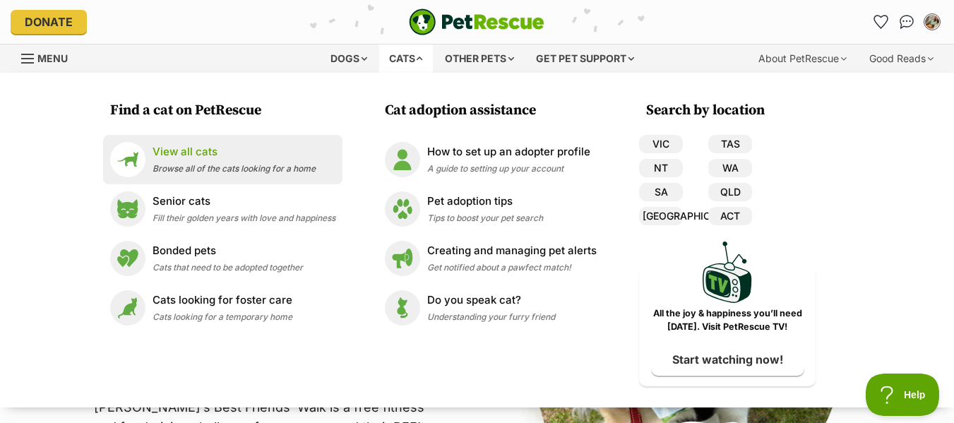
click at [194, 155] on p "View all cats" at bounding box center [234, 152] width 163 height 16
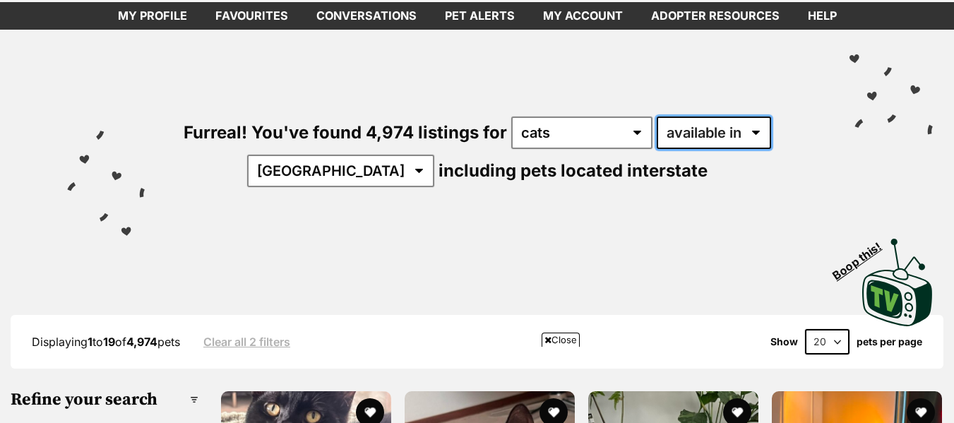
drag, startPoint x: 750, startPoint y: 134, endPoint x: 721, endPoint y: 143, distance: 30.6
click at [750, 134] on select "available in located in" at bounding box center [714, 133] width 114 height 32
select select "disabled"
click at [657, 117] on select "available in located in" at bounding box center [714, 133] width 114 height 32
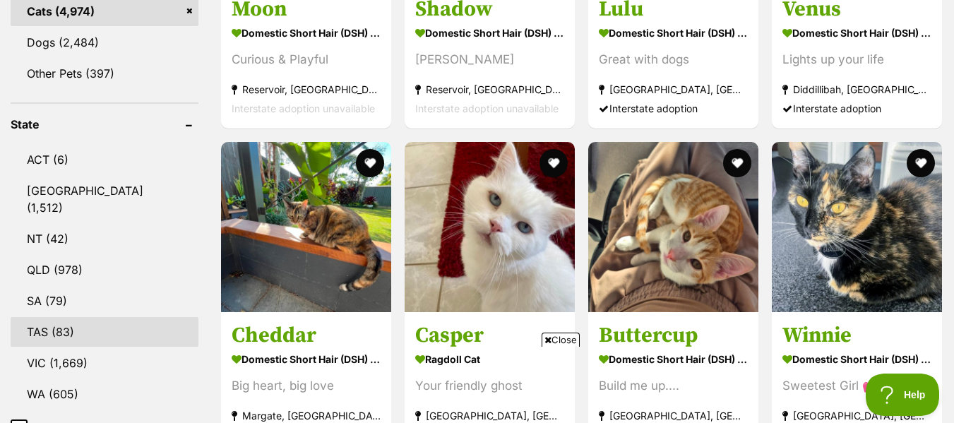
scroll to position [777, 0]
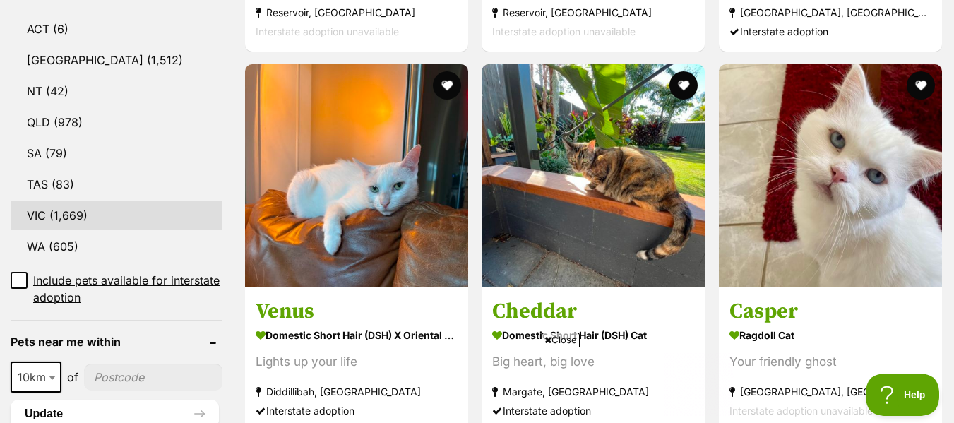
click at [92, 211] on link "VIC (1,669)" at bounding box center [117, 216] width 212 height 30
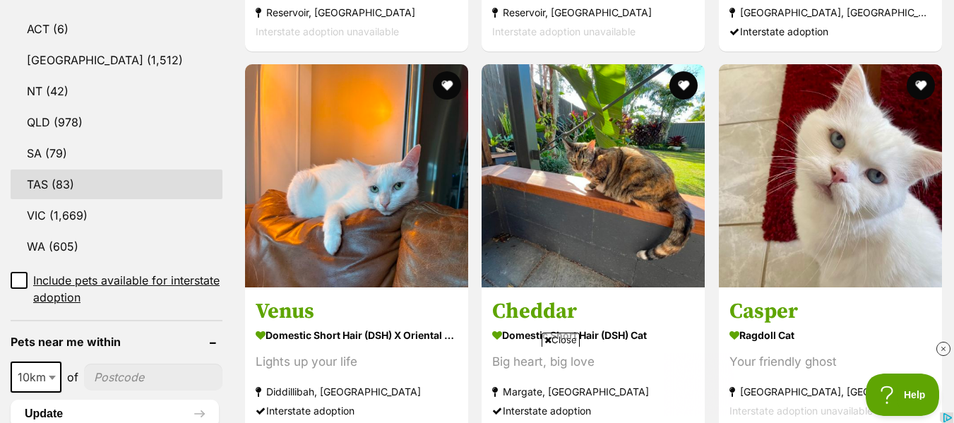
scroll to position [0, 0]
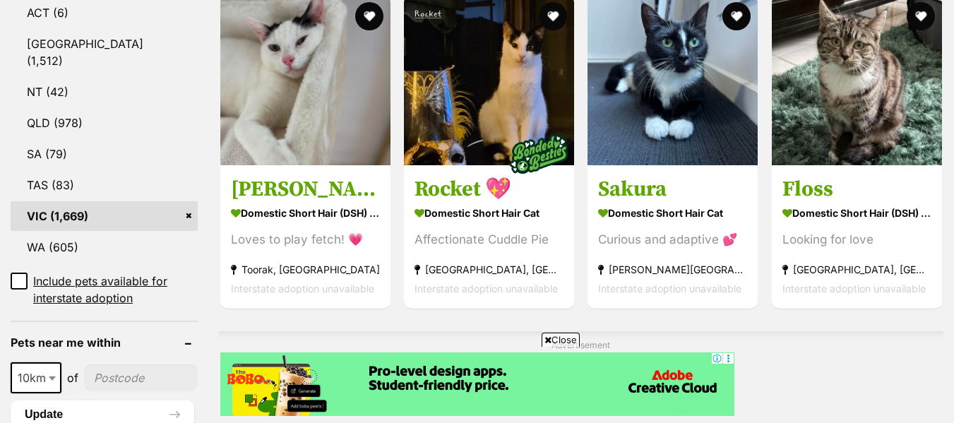
scroll to position [989, 0]
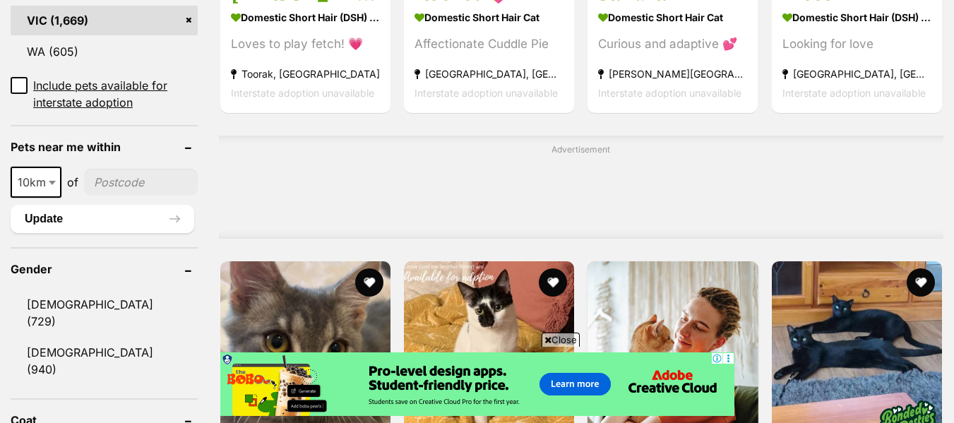
click at [47, 167] on span at bounding box center [54, 182] width 14 height 31
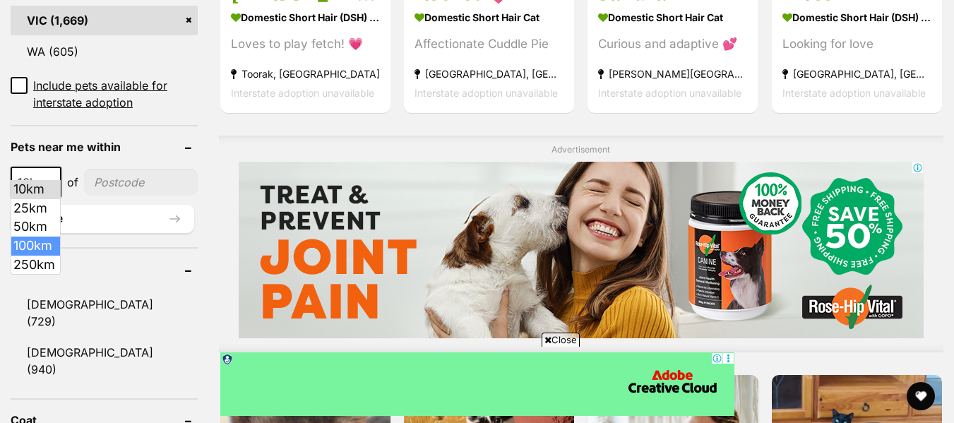
scroll to position [0, 0]
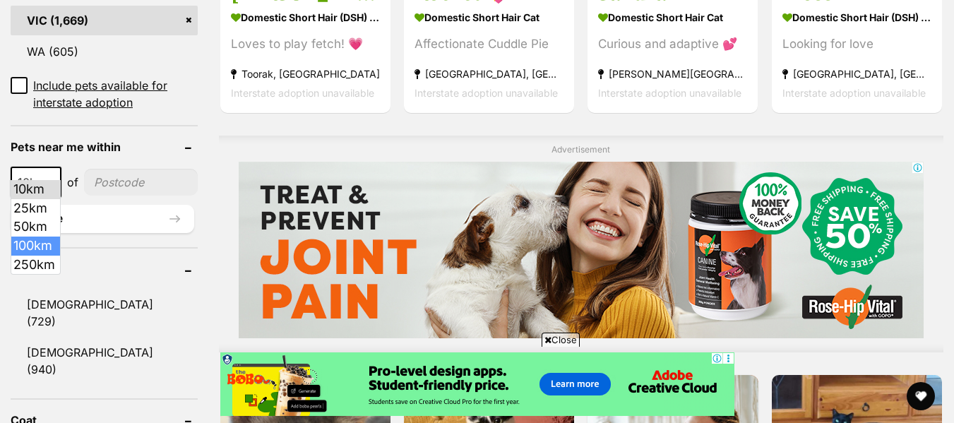
drag, startPoint x: 42, startPoint y: 243, endPoint x: 43, endPoint y: 235, distance: 7.9
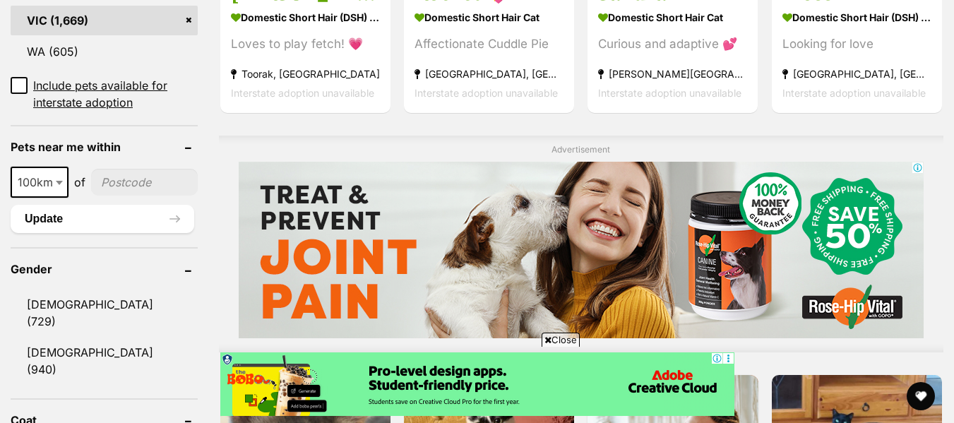
select select "100"
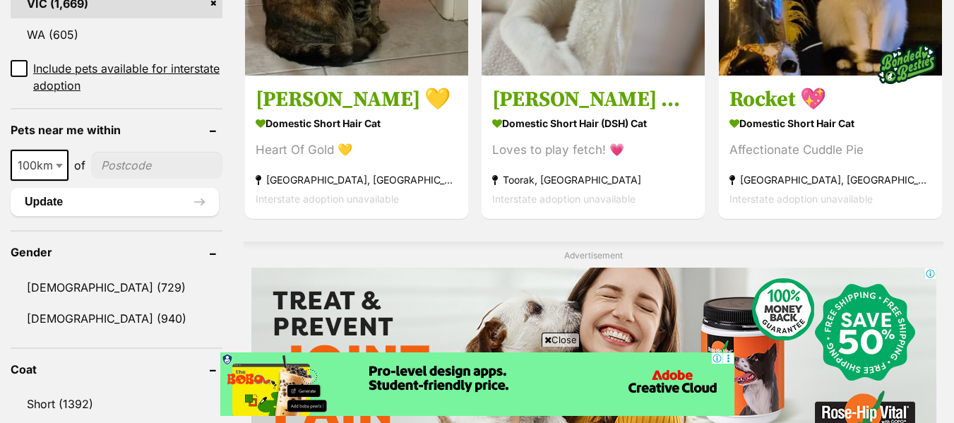
click at [114, 163] on input"] "postcode" at bounding box center [156, 165] width 131 height 27
type input"] "3807"
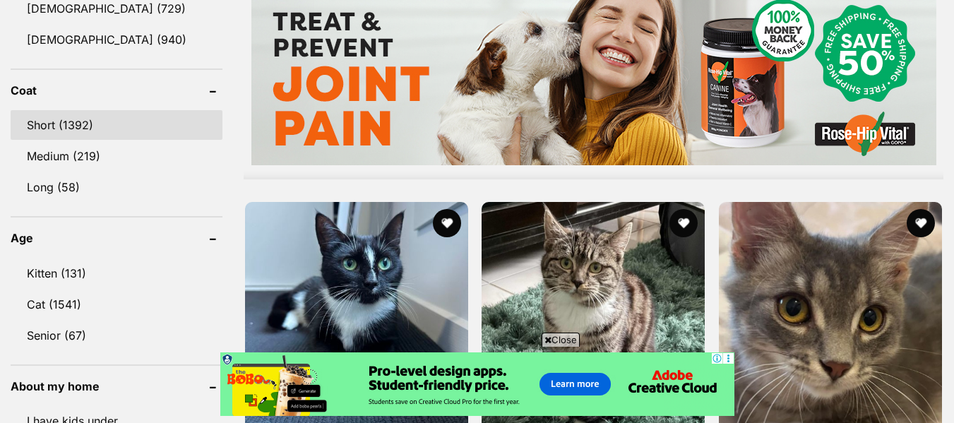
scroll to position [1272, 0]
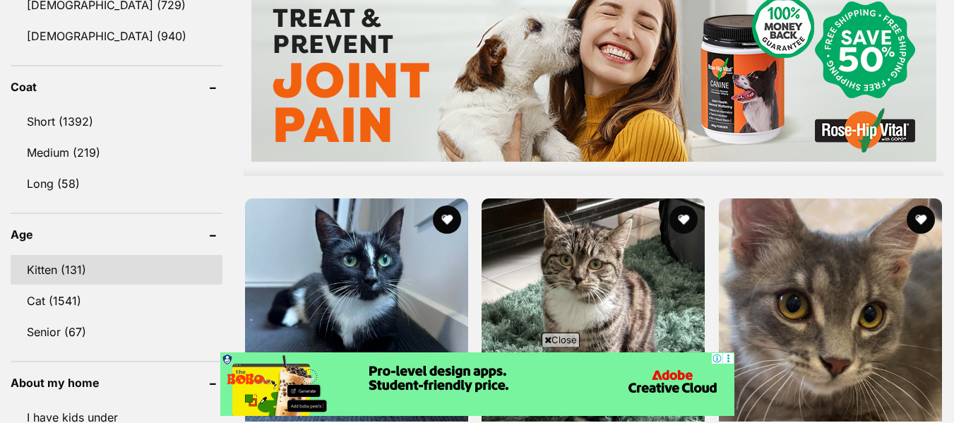
click at [94, 270] on link "Kitten (131)" at bounding box center [117, 270] width 212 height 30
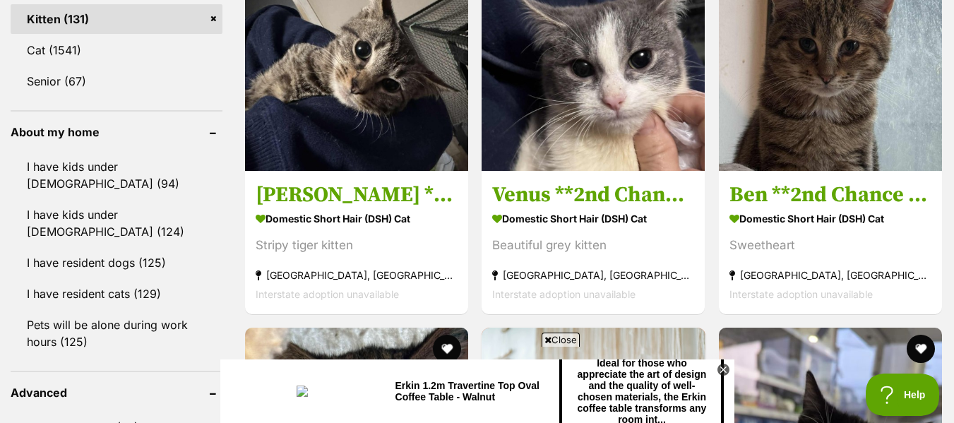
scroll to position [1554, 0]
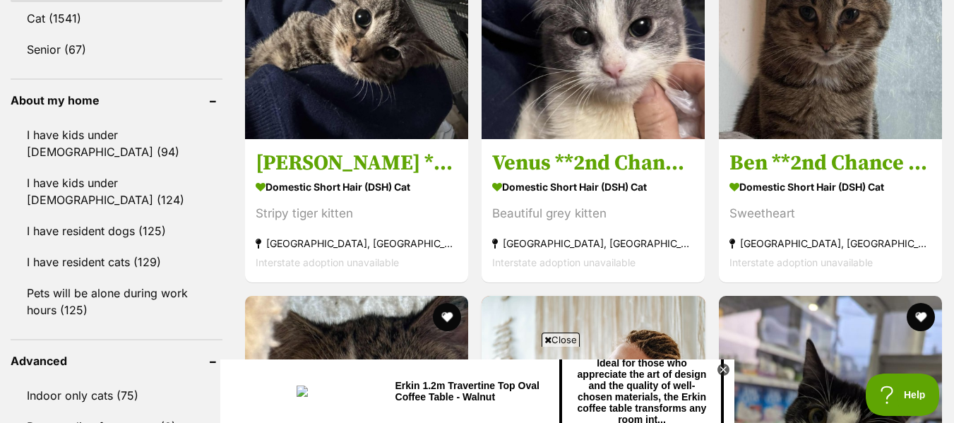
click at [556, 340] on span "Close" at bounding box center [561, 340] width 38 height 14
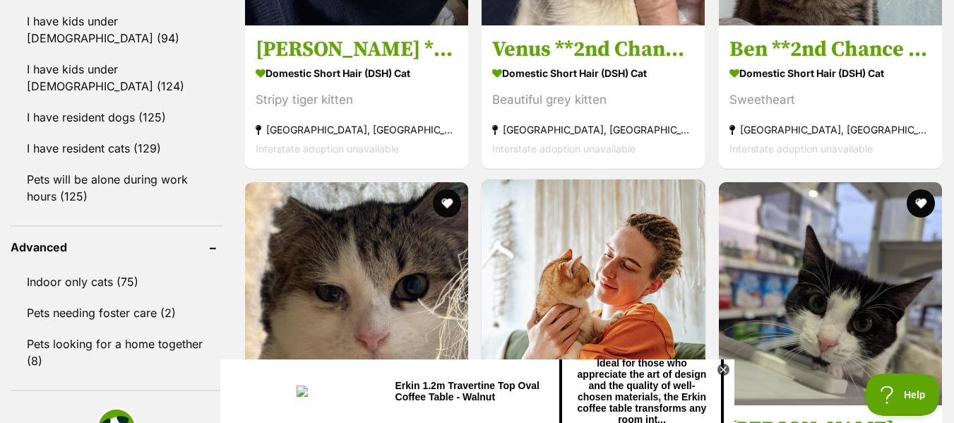
scroll to position [1695, 0]
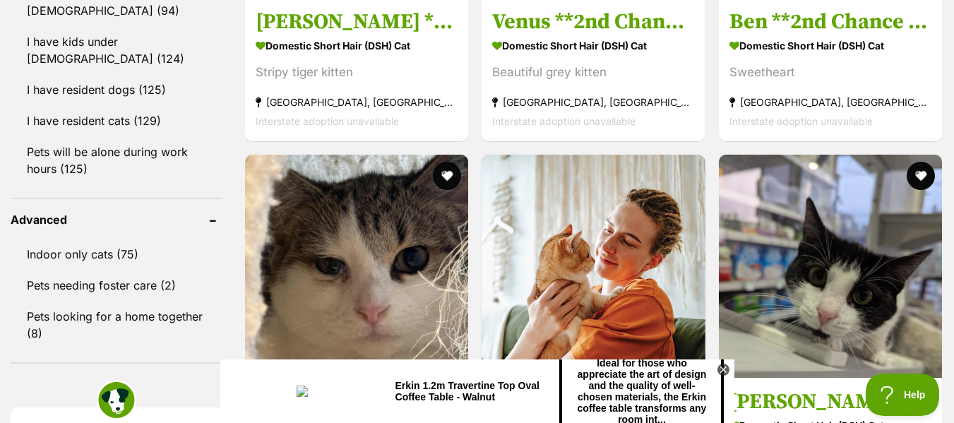
click at [722, 370] on icon at bounding box center [724, 370] width 12 height 12
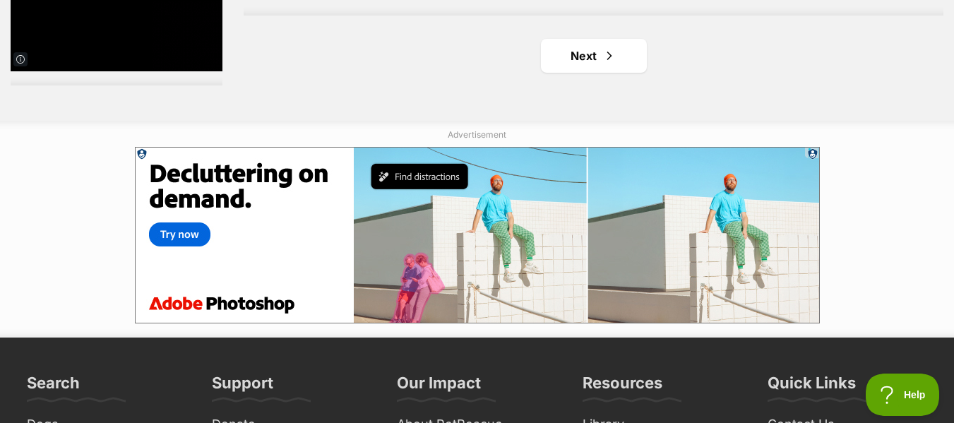
scroll to position [3744, 0]
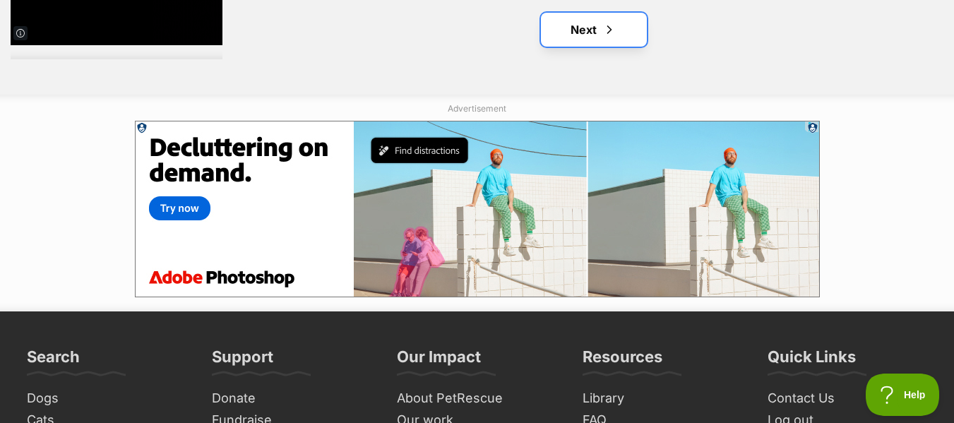
click at [573, 33] on link "Next" at bounding box center [594, 30] width 106 height 34
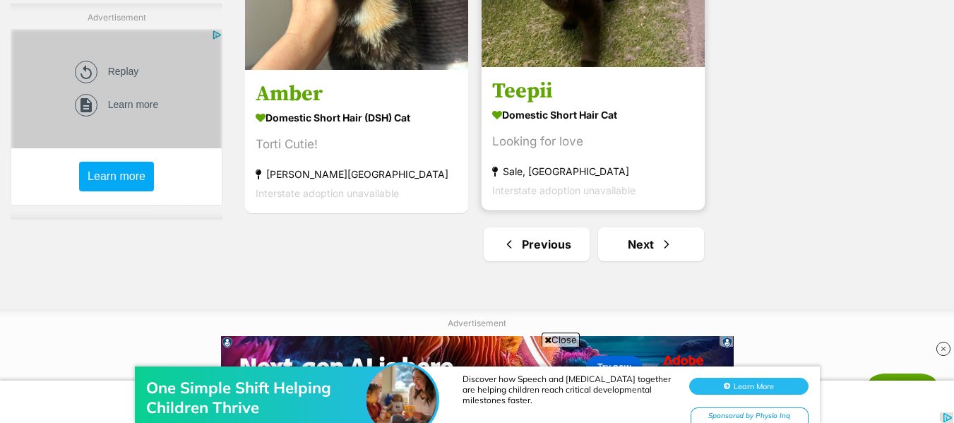
scroll to position [3603, 0]
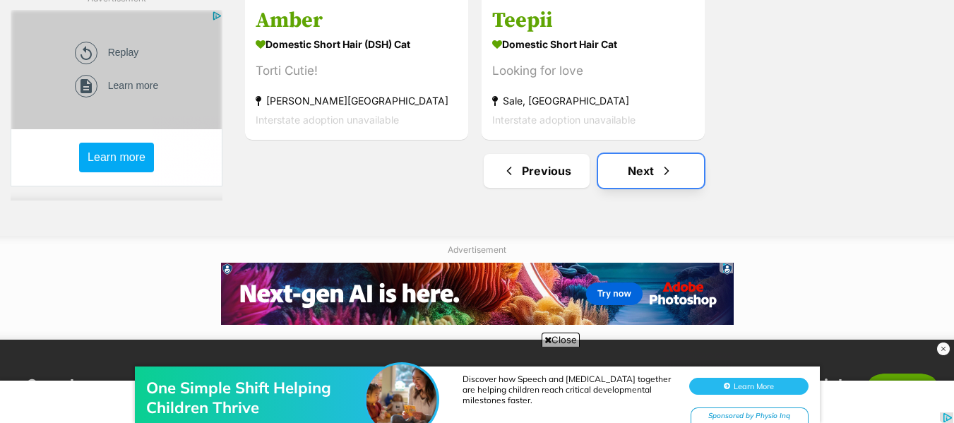
click at [655, 173] on link "Next" at bounding box center [651, 171] width 106 height 34
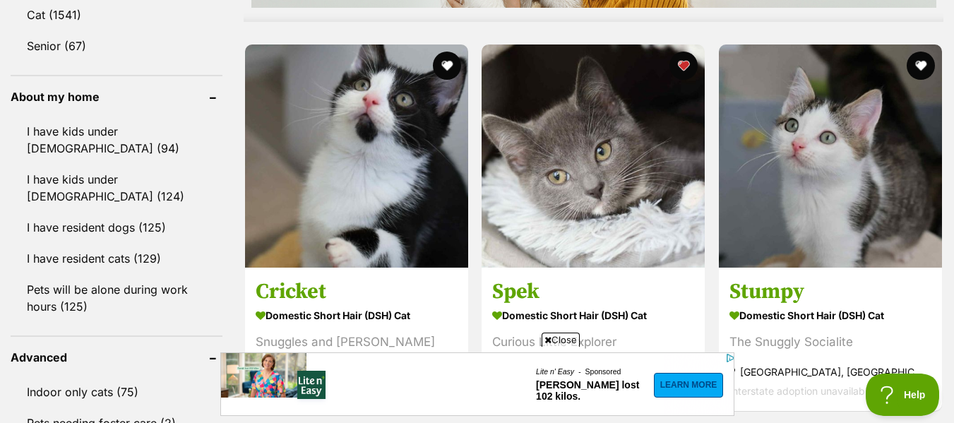
scroll to position [1554, 0]
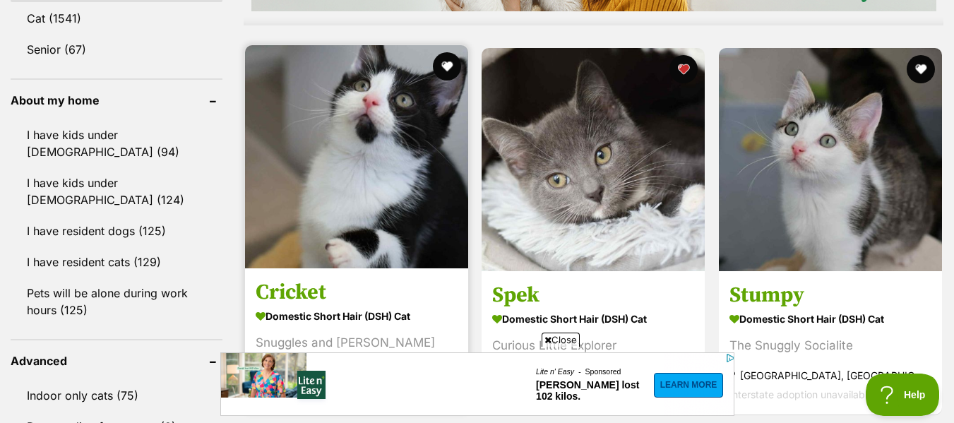
click at [368, 175] on img at bounding box center [356, 156] width 223 height 223
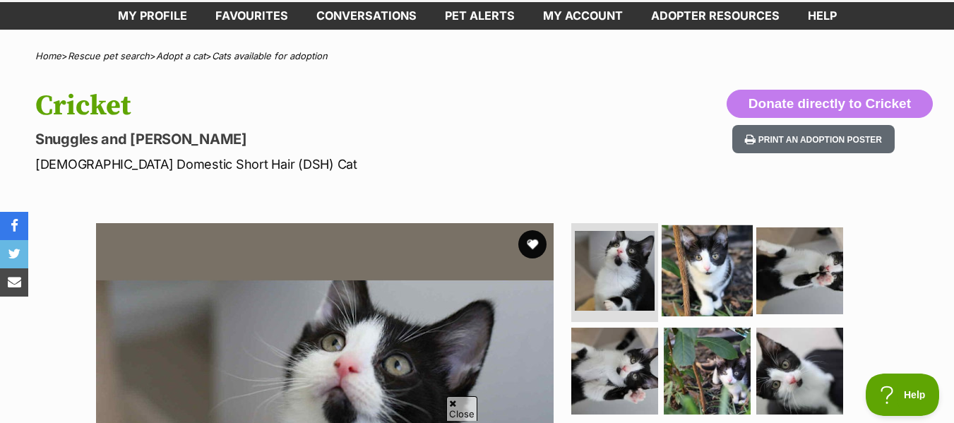
click at [694, 276] on img at bounding box center [707, 270] width 91 height 91
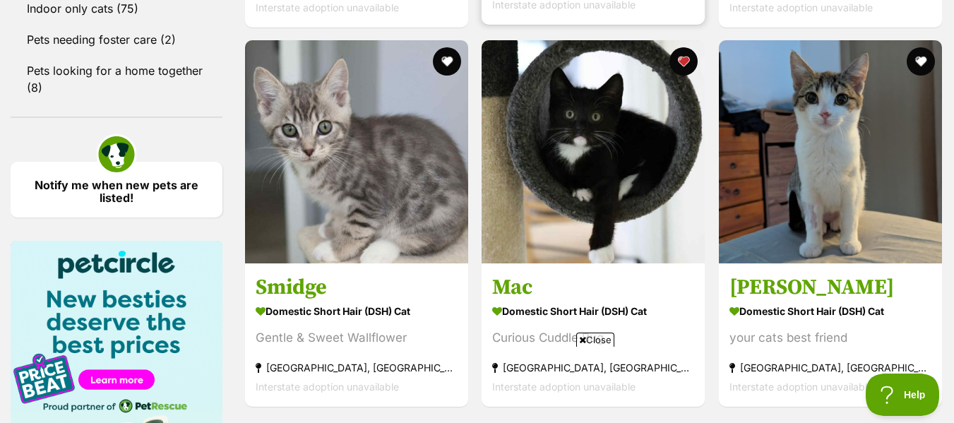
scroll to position [1890, 0]
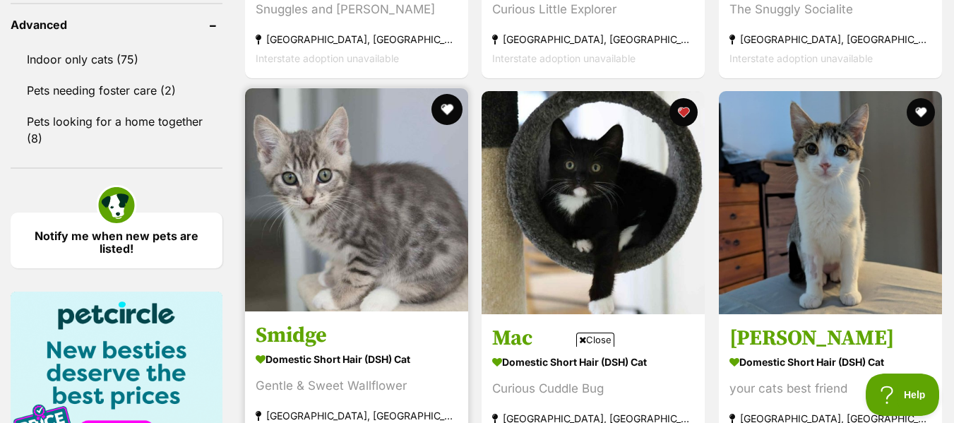
click at [446, 116] on button "favourite" at bounding box center [447, 109] width 31 height 31
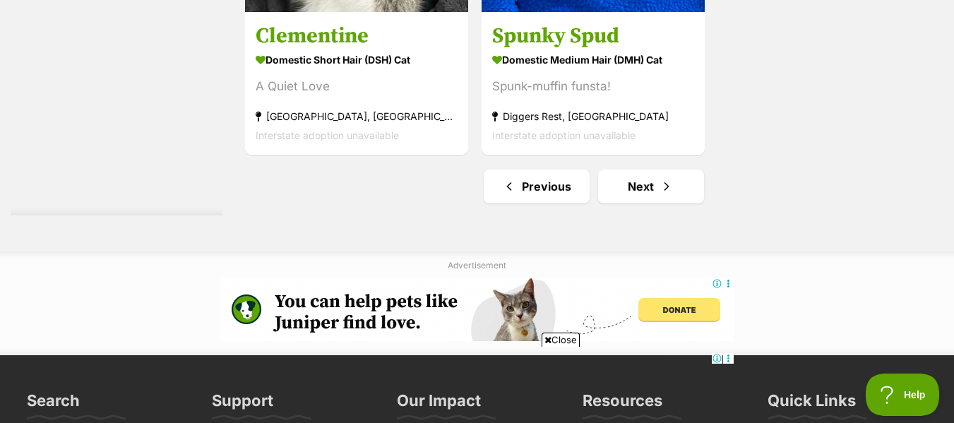
scroll to position [3798, 0]
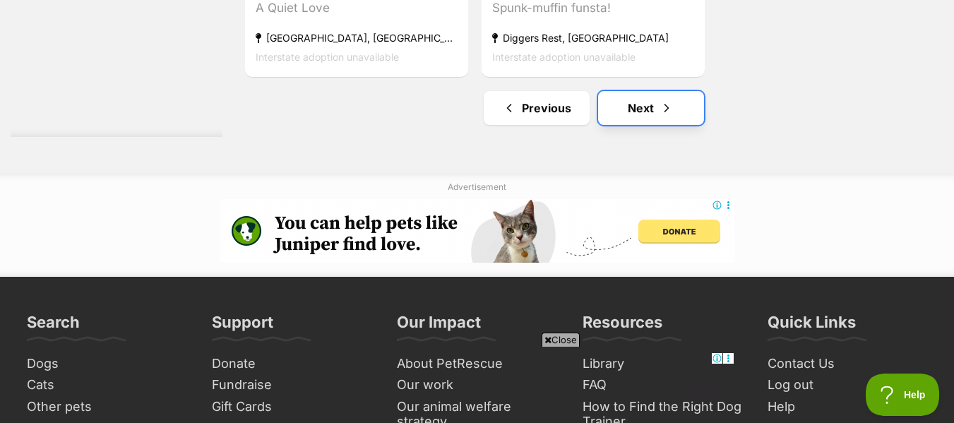
click at [634, 122] on link "Next" at bounding box center [651, 108] width 106 height 34
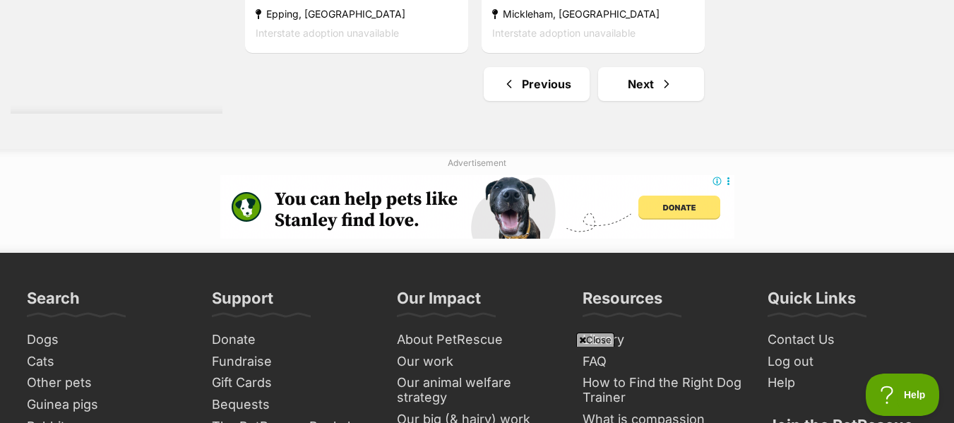
scroll to position [3744, 0]
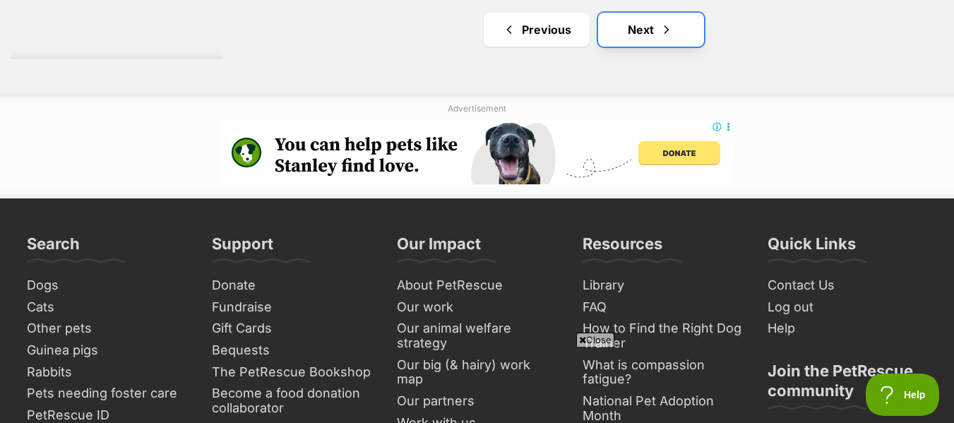
click at [640, 45] on link "Next" at bounding box center [651, 30] width 106 height 34
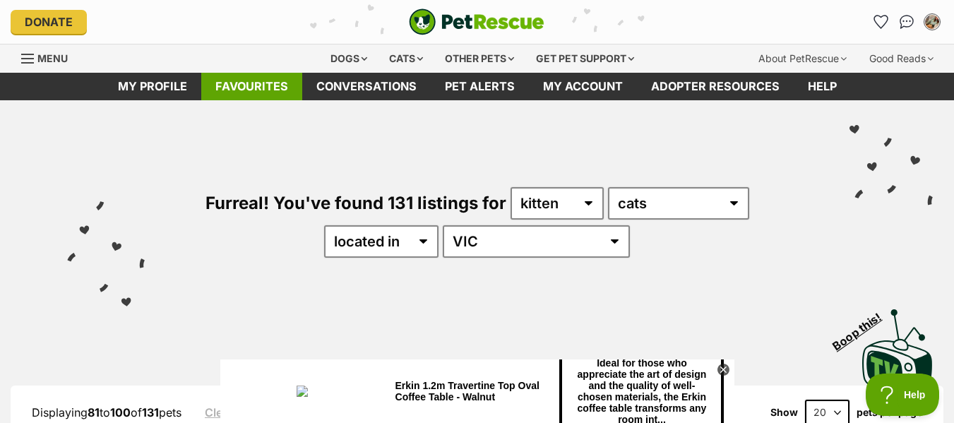
click at [271, 90] on link "Favourites" at bounding box center [251, 87] width 101 height 28
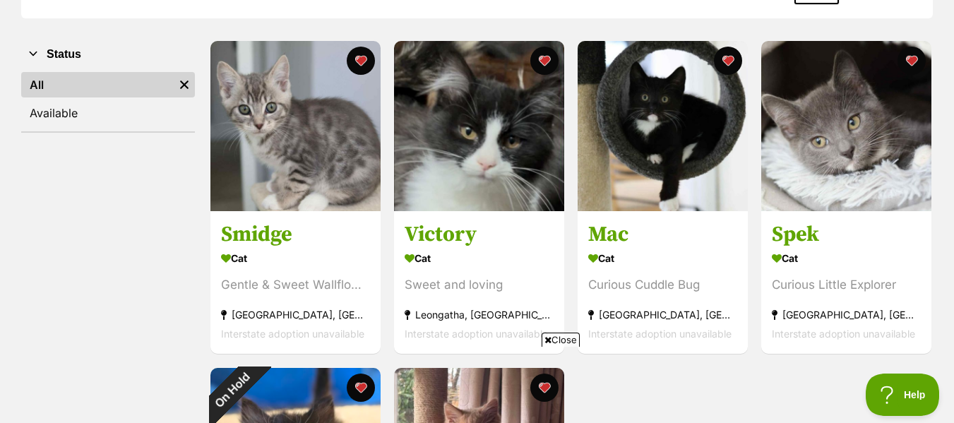
scroll to position [283, 0]
